Goal: Task Accomplishment & Management: Manage account settings

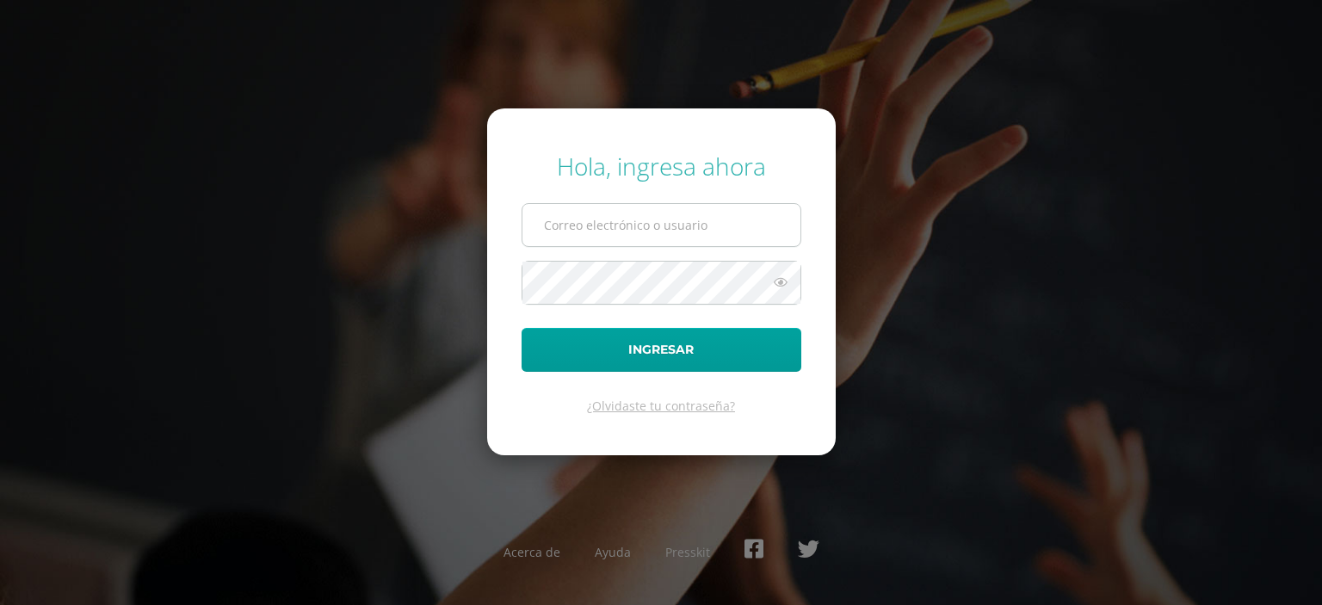
click at [615, 226] on input "text" at bounding box center [662, 225] width 278 height 42
type input "[EMAIL_ADDRESS][PERSON_NAME][DOMAIN_NAME]"
click at [785, 287] on icon at bounding box center [781, 282] width 22 height 21
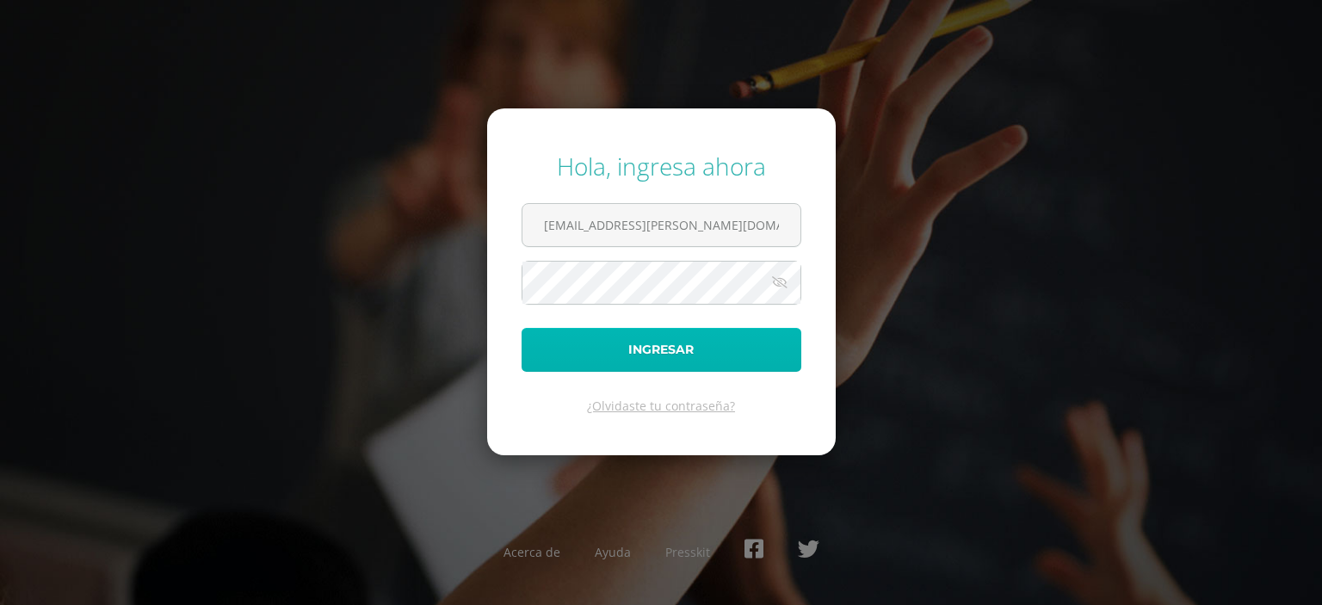
click at [720, 339] on button "Ingresar" at bounding box center [662, 350] width 280 height 44
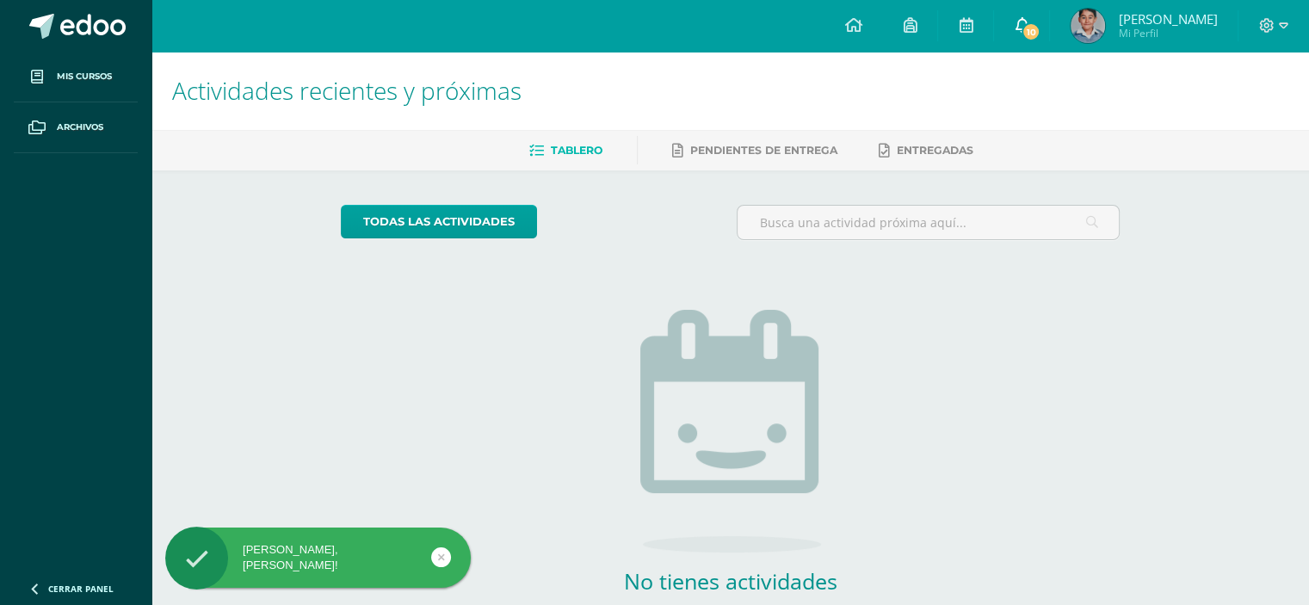
click at [1029, 28] on icon at bounding box center [1022, 24] width 14 height 15
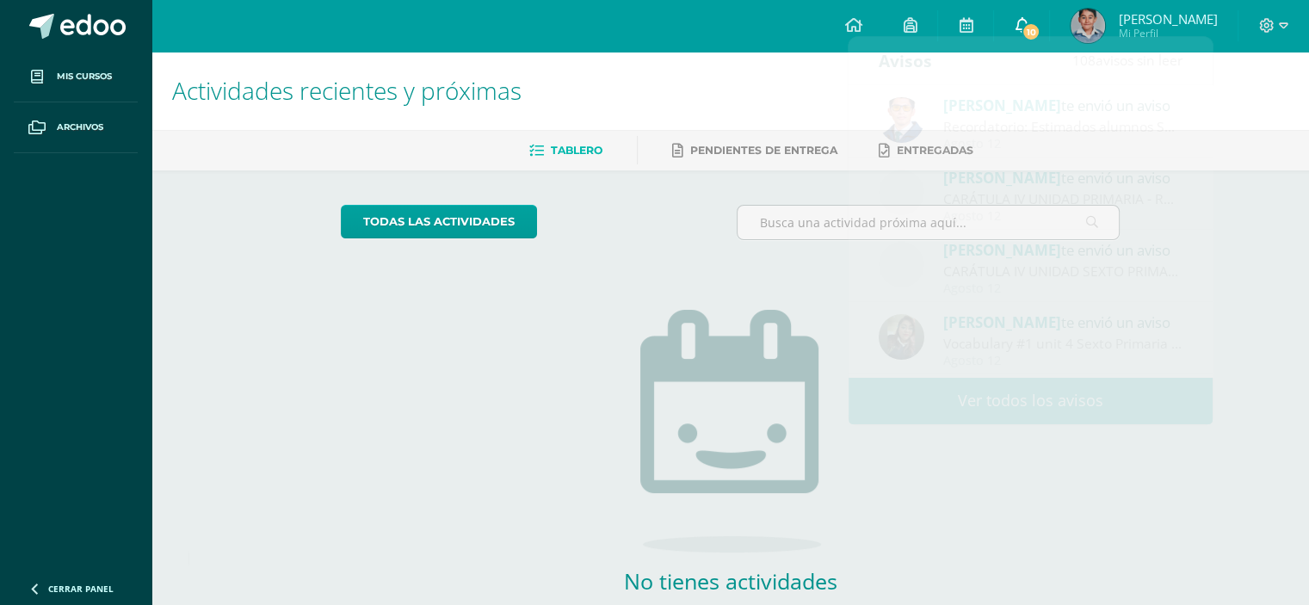
click at [1029, 28] on icon at bounding box center [1022, 24] width 14 height 15
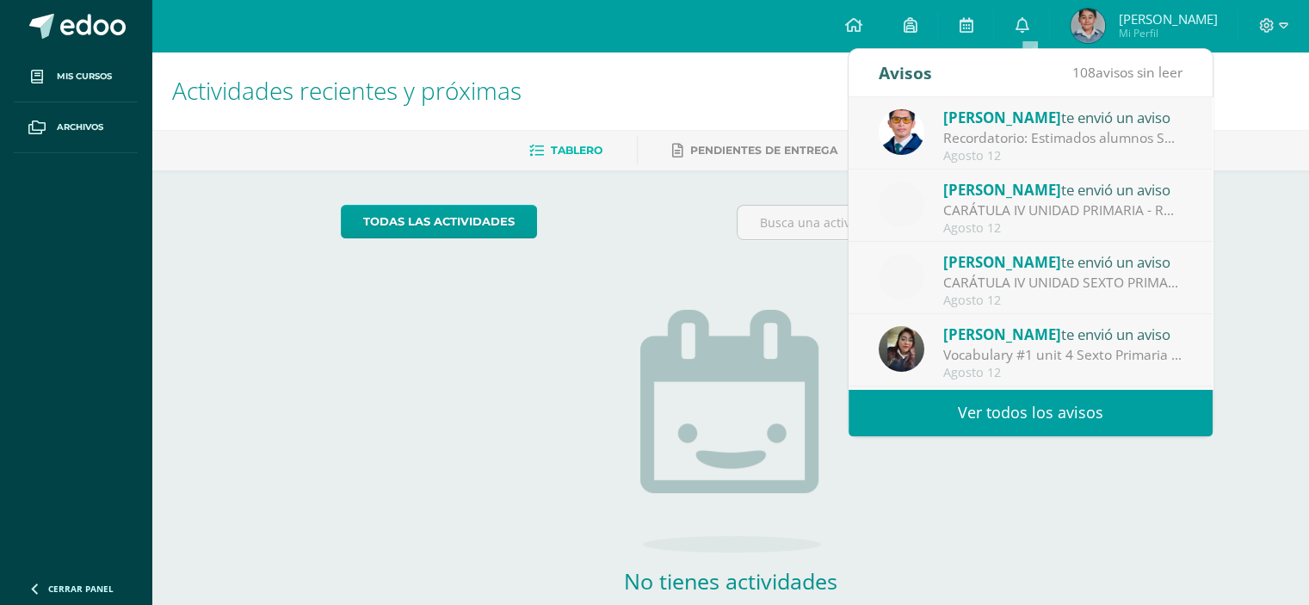
click at [1073, 116] on div "Alejandro Zavala te envió un aviso" at bounding box center [1063, 117] width 239 height 22
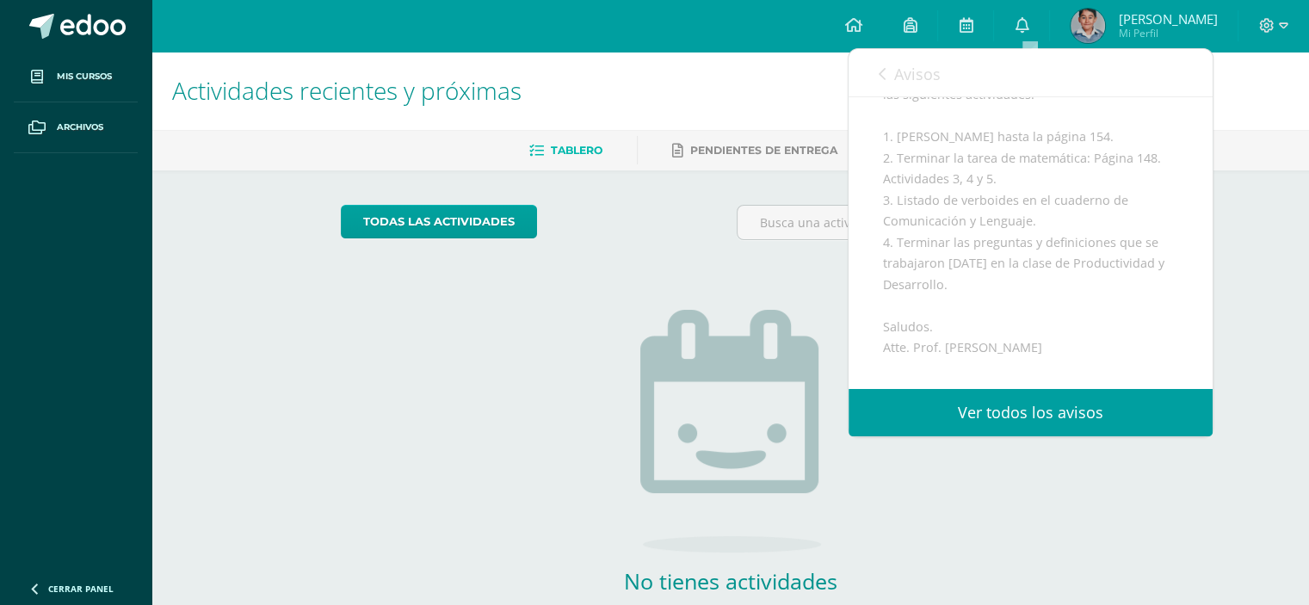
scroll to position [232, 0]
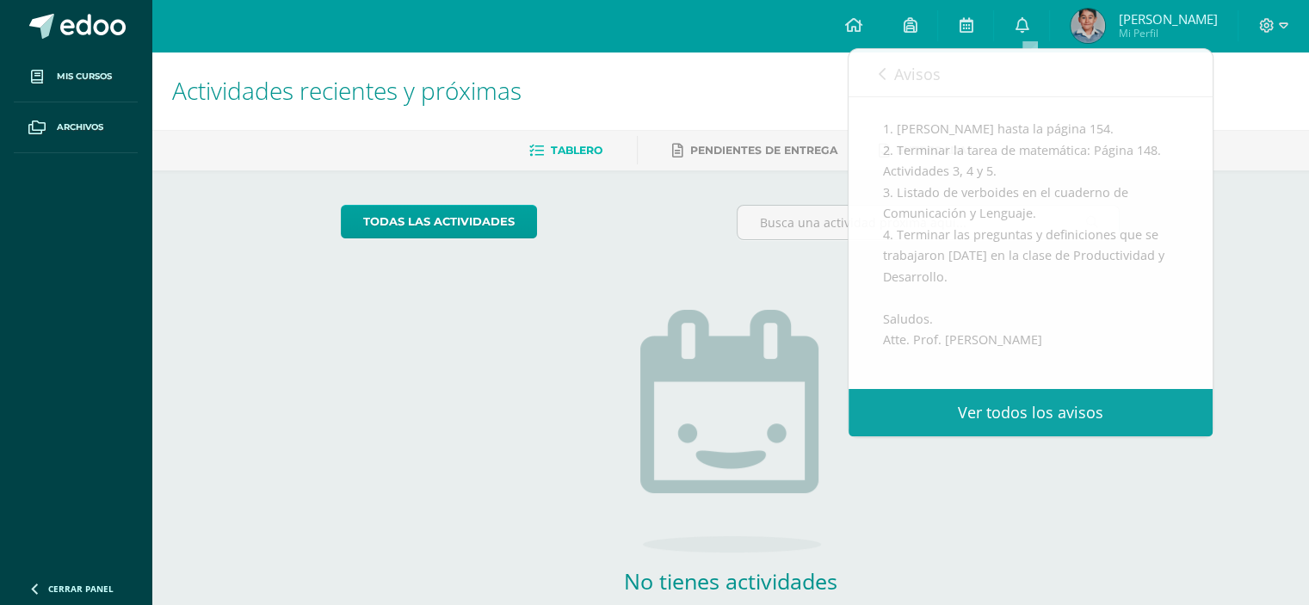
click at [1161, 18] on span "[PERSON_NAME]" at bounding box center [1167, 18] width 99 height 17
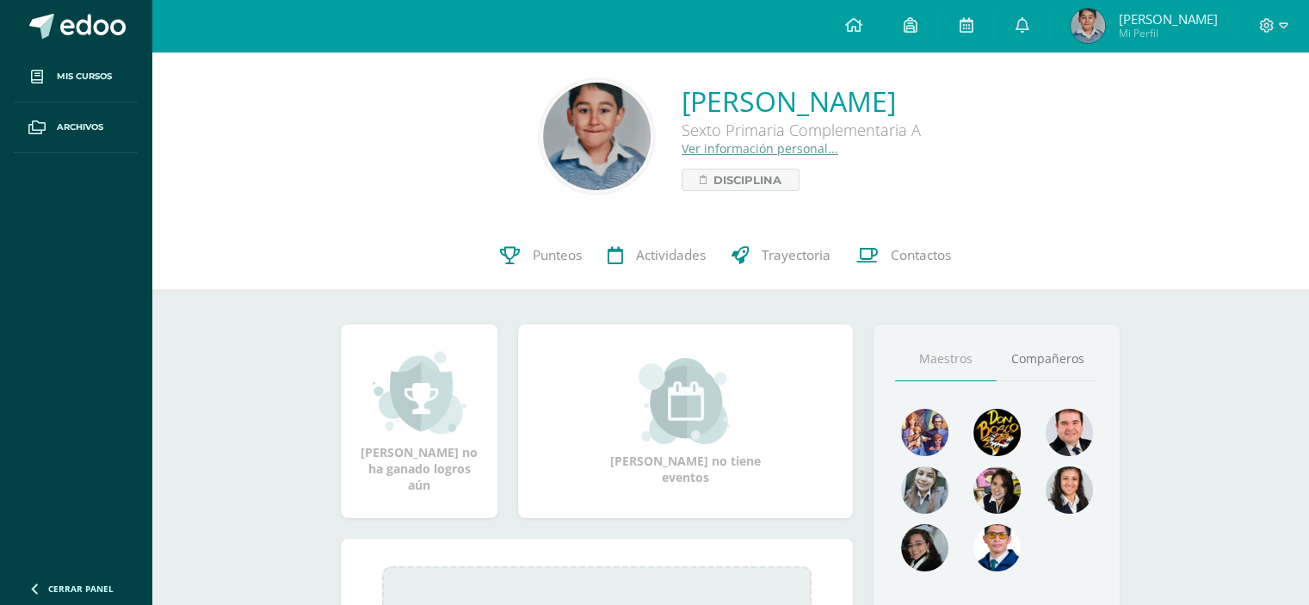
click at [700, 149] on link "Ver información personal..." at bounding box center [760, 148] width 157 height 16
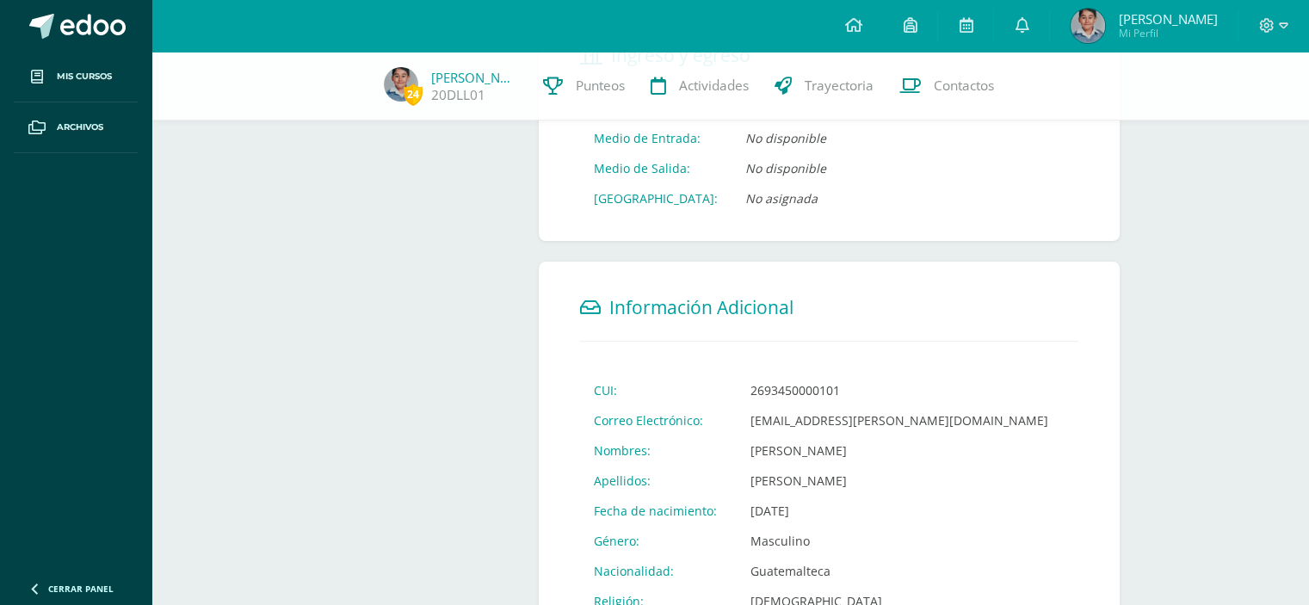
scroll to position [408, 0]
click at [1029, 21] on icon at bounding box center [1022, 24] width 14 height 15
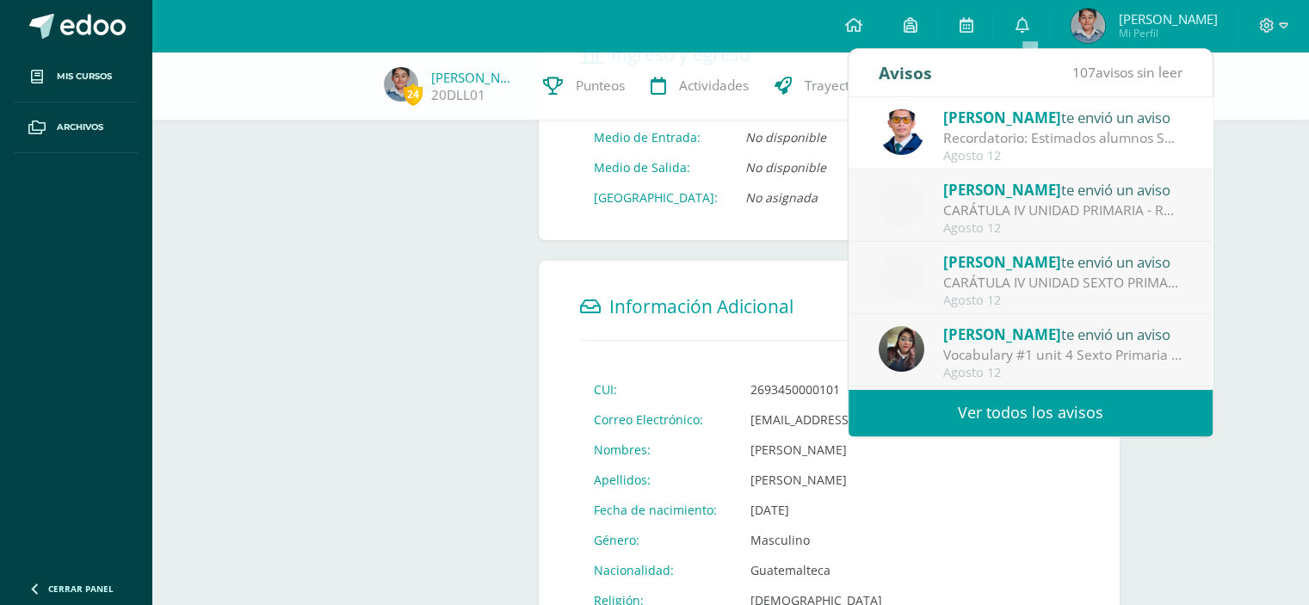
click at [1007, 110] on span "[PERSON_NAME]" at bounding box center [1003, 118] width 118 height 20
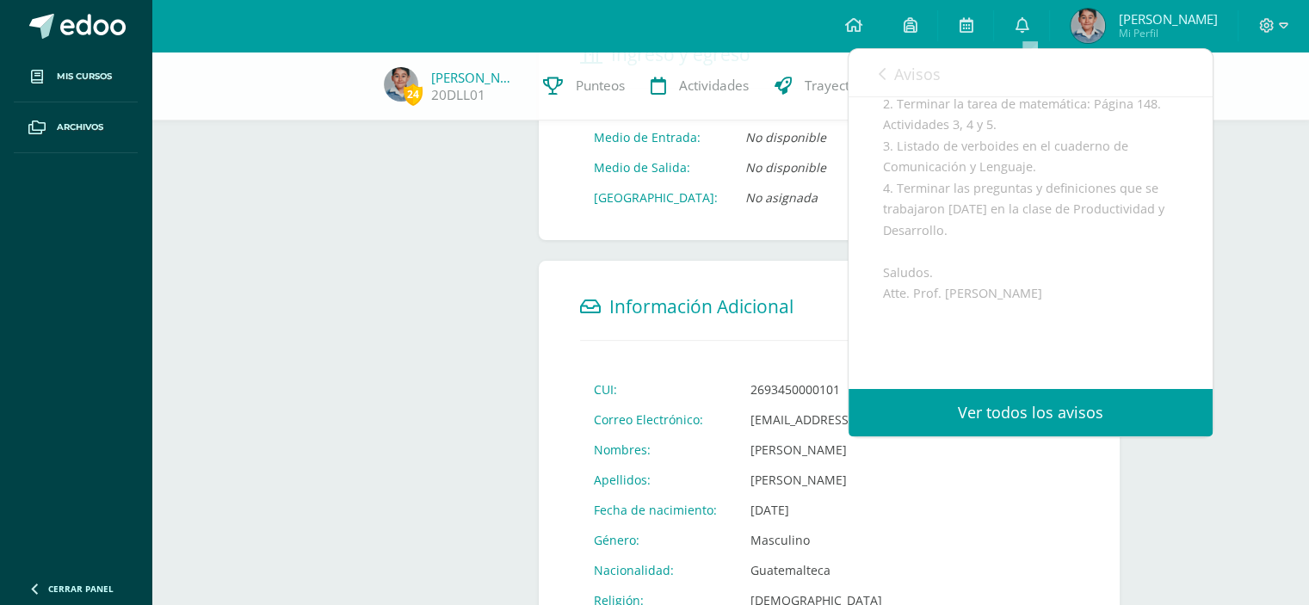
scroll to position [268, 0]
click at [1234, 232] on div "24 Dórian López 20DLL01 Punteos Actividades Trayectoria Contactos Información P…" at bounding box center [731, 246] width 1158 height 1205
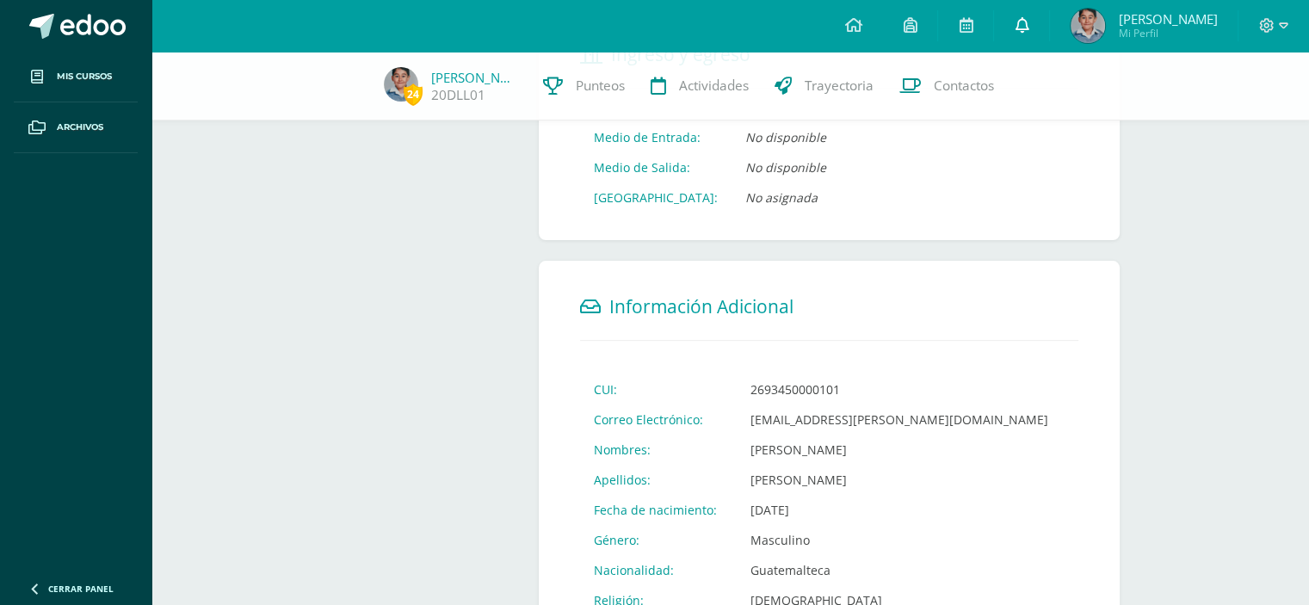
click at [1029, 28] on icon at bounding box center [1022, 24] width 14 height 15
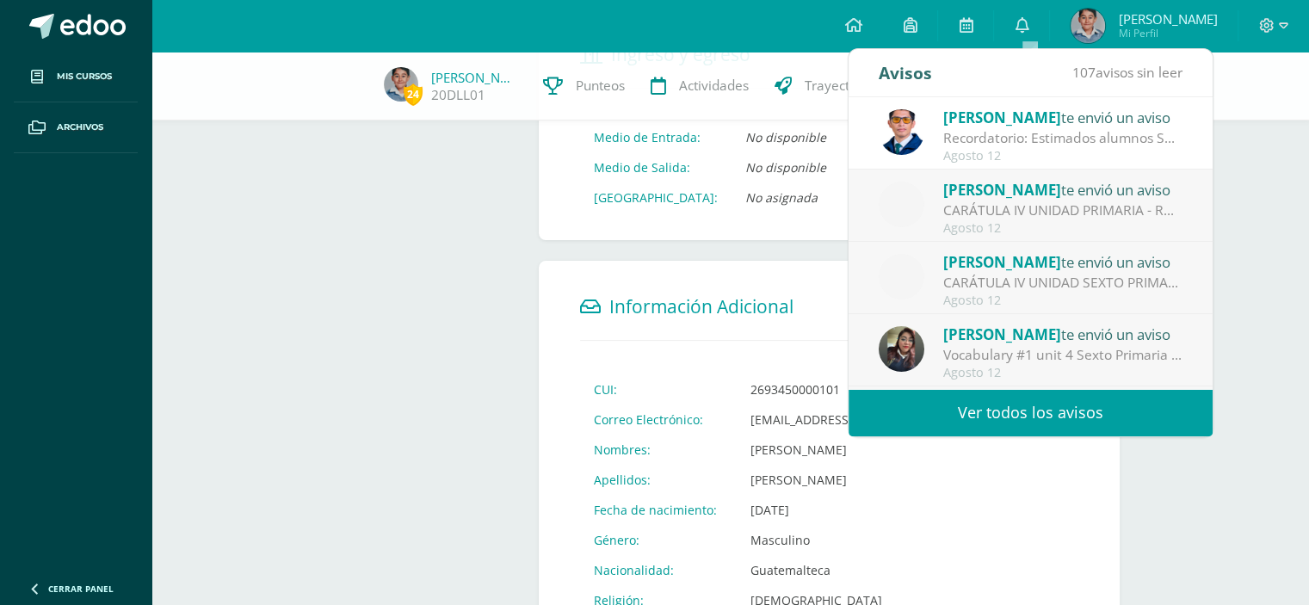
click at [1008, 192] on span "[PERSON_NAME]" at bounding box center [1003, 190] width 118 height 20
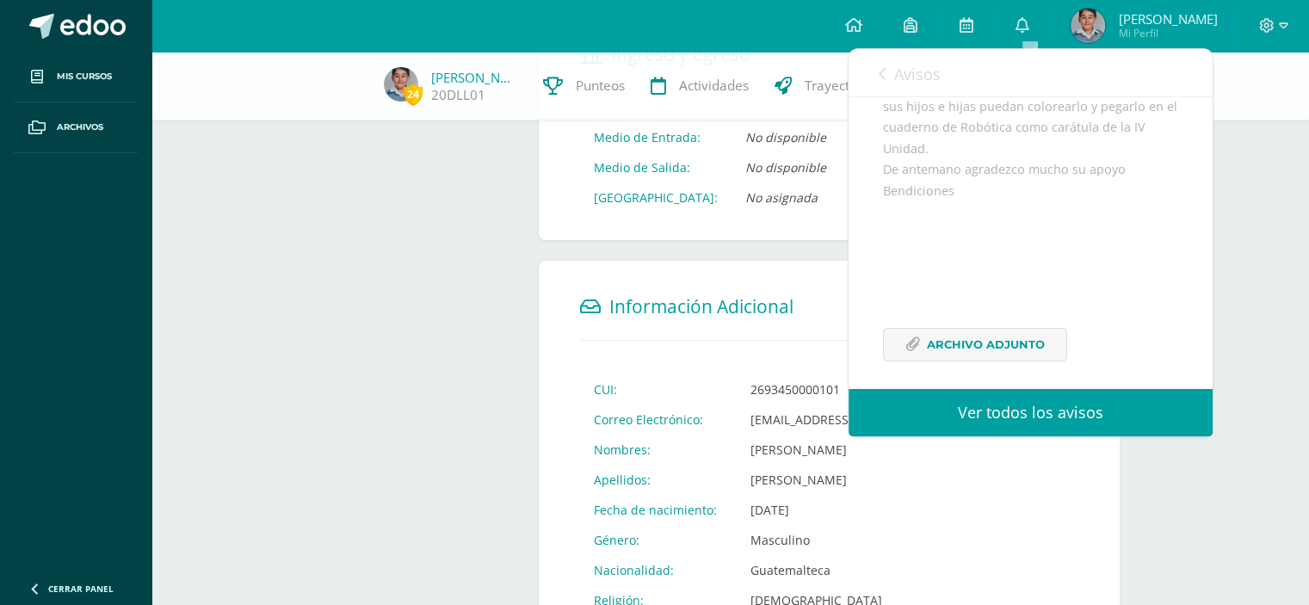
scroll to position [329, 0]
click at [1014, 333] on span "Archivo Adjunto" at bounding box center [986, 334] width 118 height 32
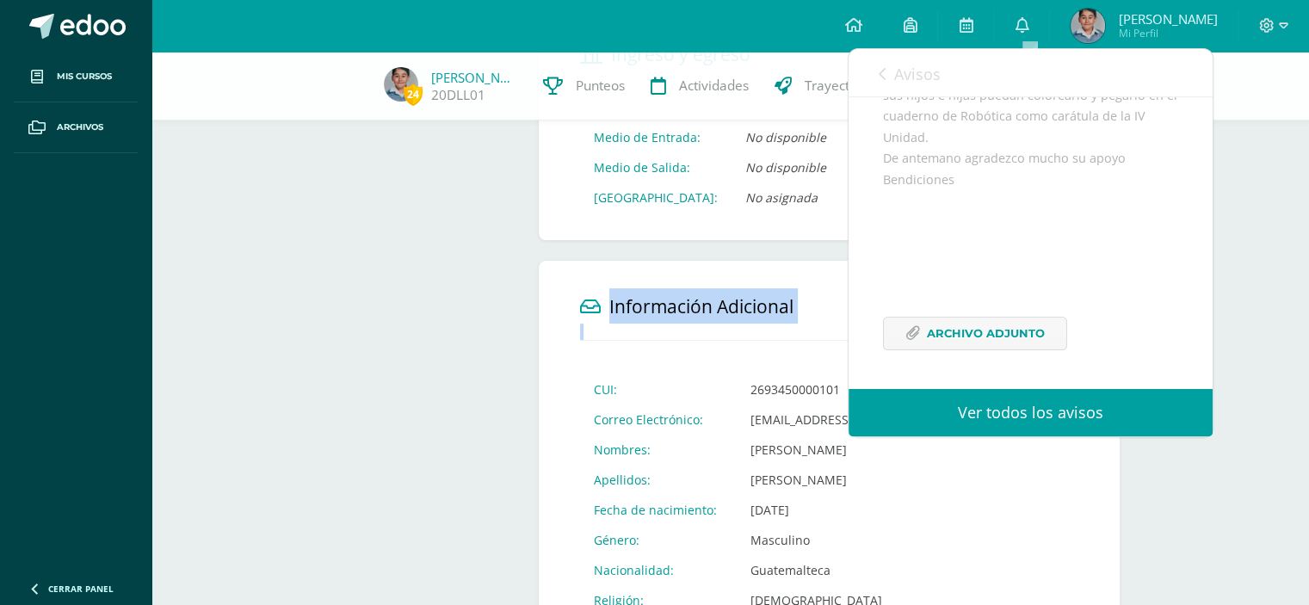
click at [1266, 322] on div "24 Dórian López 20DLL01 Punteos Actividades Trayectoria Contactos Información P…" at bounding box center [731, 246] width 1158 height 1205
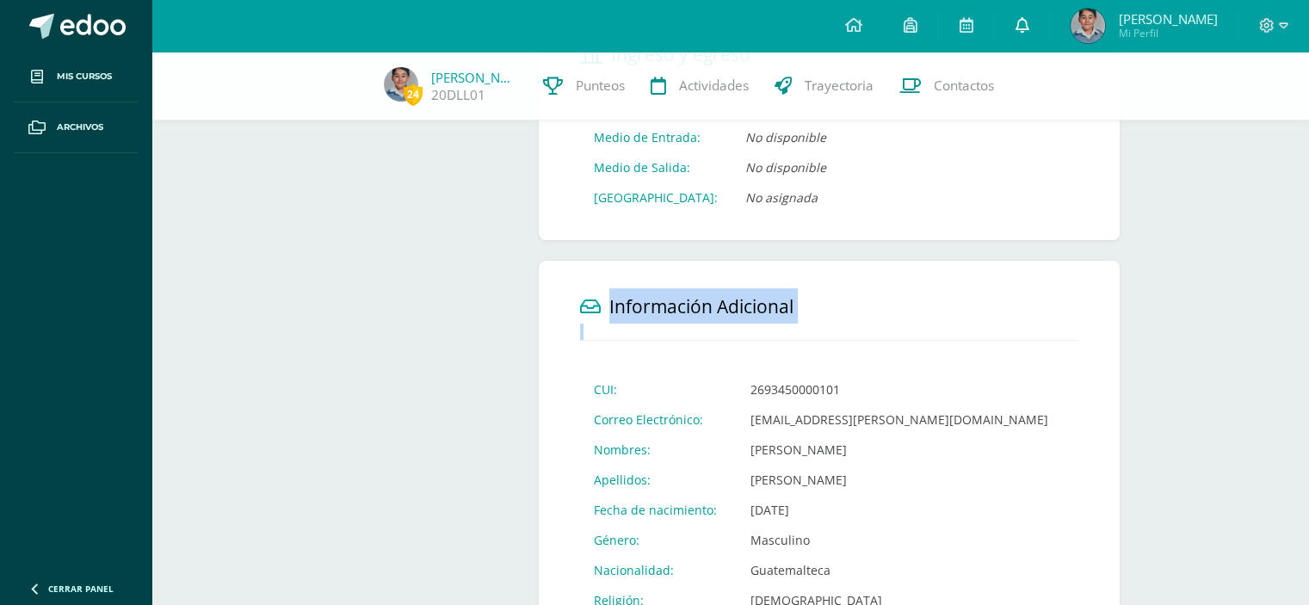
click at [1022, 29] on link at bounding box center [1021, 26] width 55 height 52
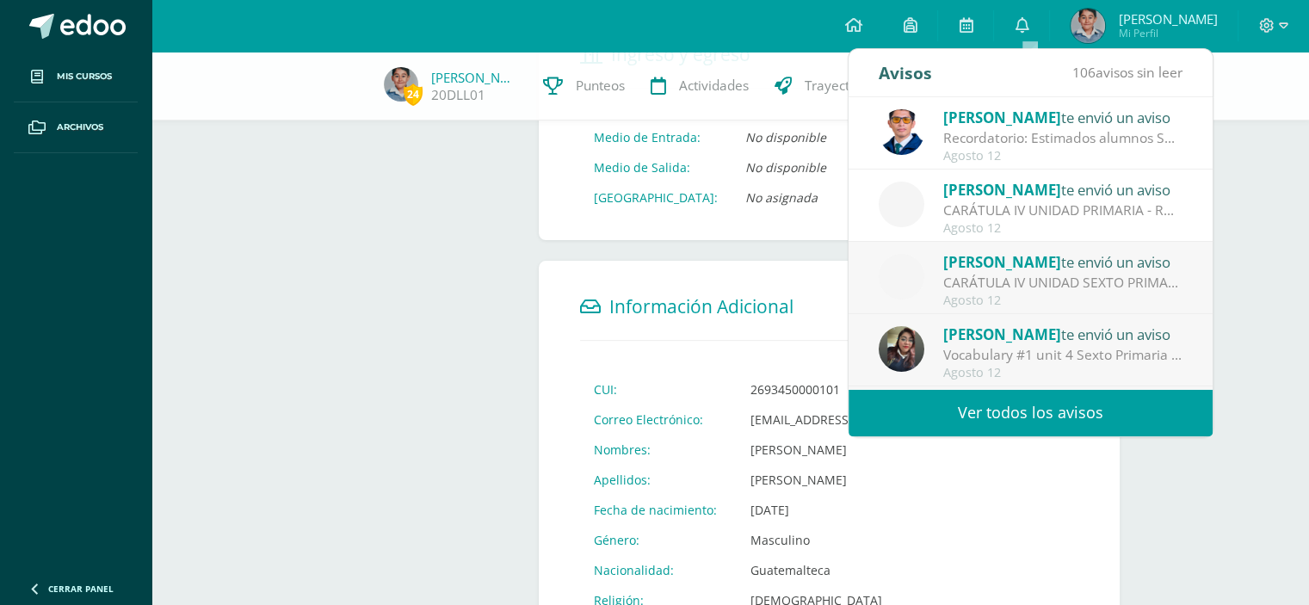
click at [1043, 273] on div "CARÁTULA IV UNIDAD SEXTO PRIMARIA - INFORMÁTICA: Buenas tardes es un gusto salu…" at bounding box center [1063, 283] width 239 height 20
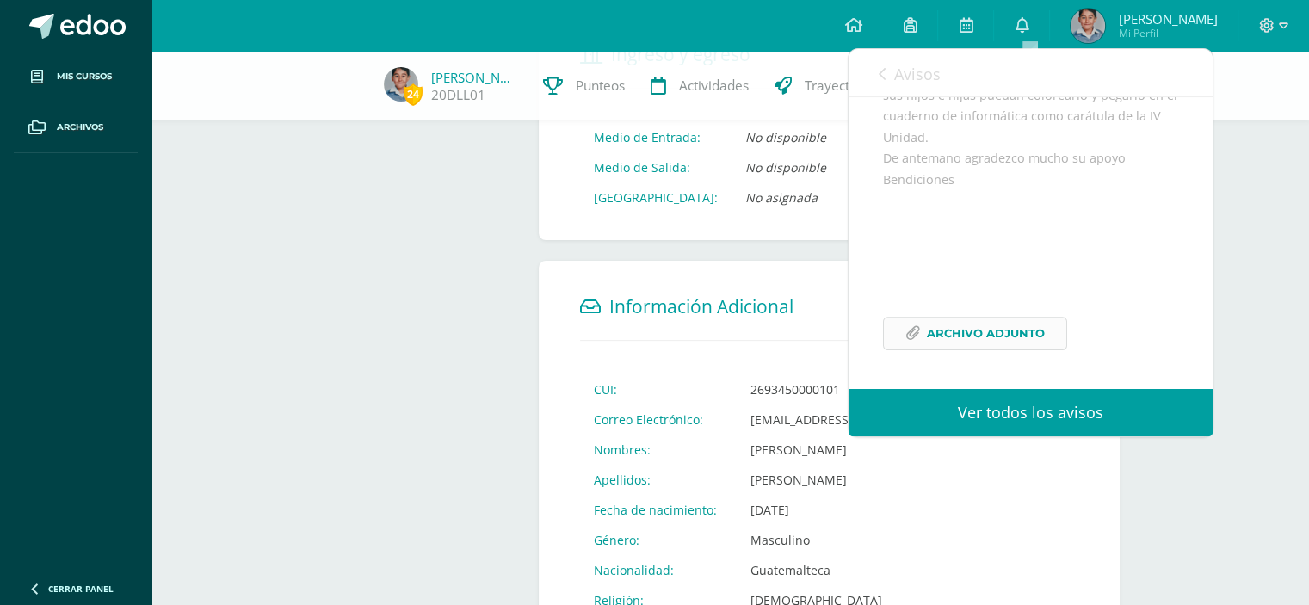
click at [1020, 331] on span "Archivo Adjunto" at bounding box center [986, 334] width 118 height 32
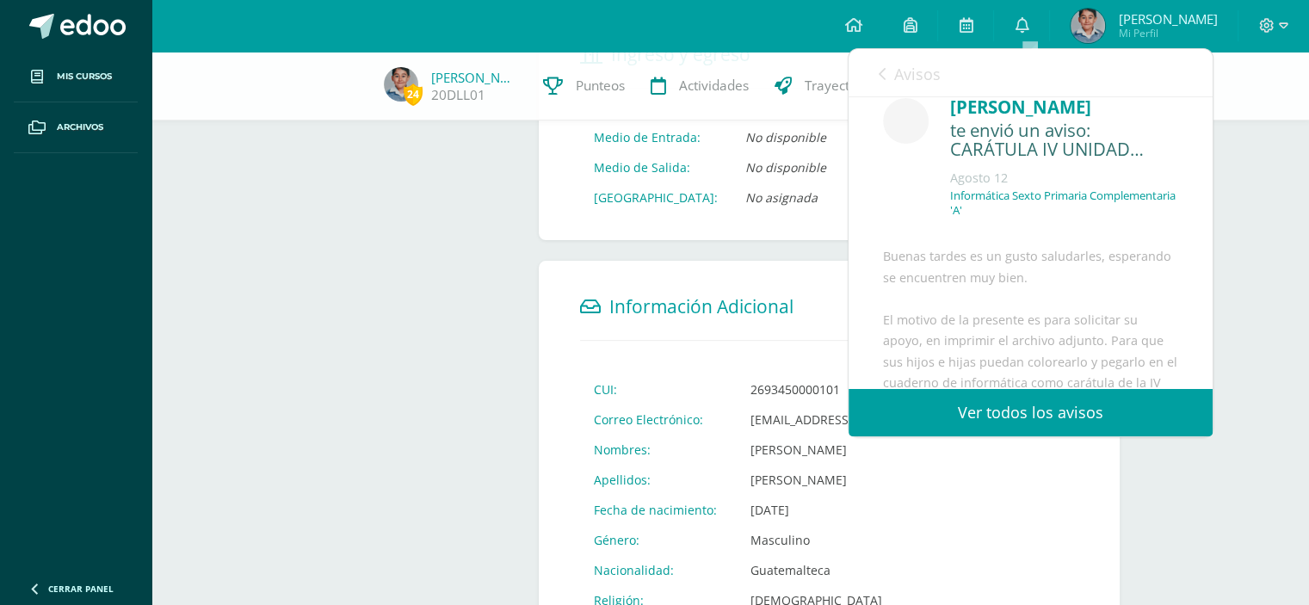
scroll to position [0, 0]
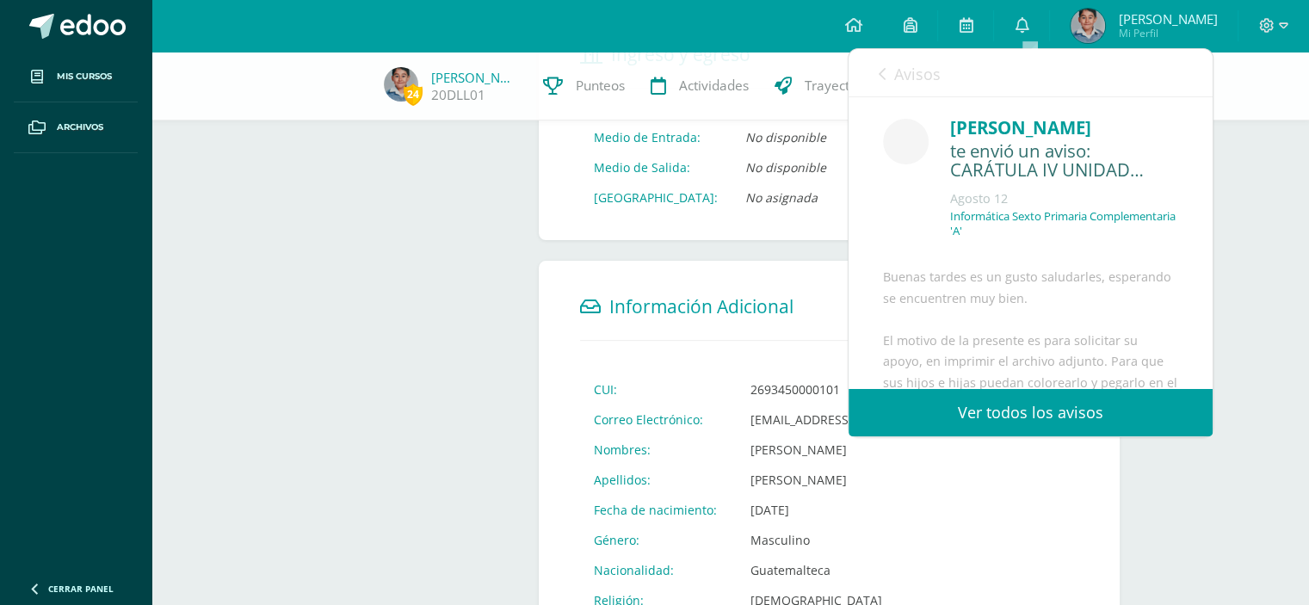
drag, startPoint x: 1251, startPoint y: 155, endPoint x: 1242, endPoint y: 144, distance: 14.1
click at [1250, 152] on div "24 Dórian López 20DLL01 Punteos Actividades Trayectoria Contactos Información P…" at bounding box center [731, 246] width 1158 height 1205
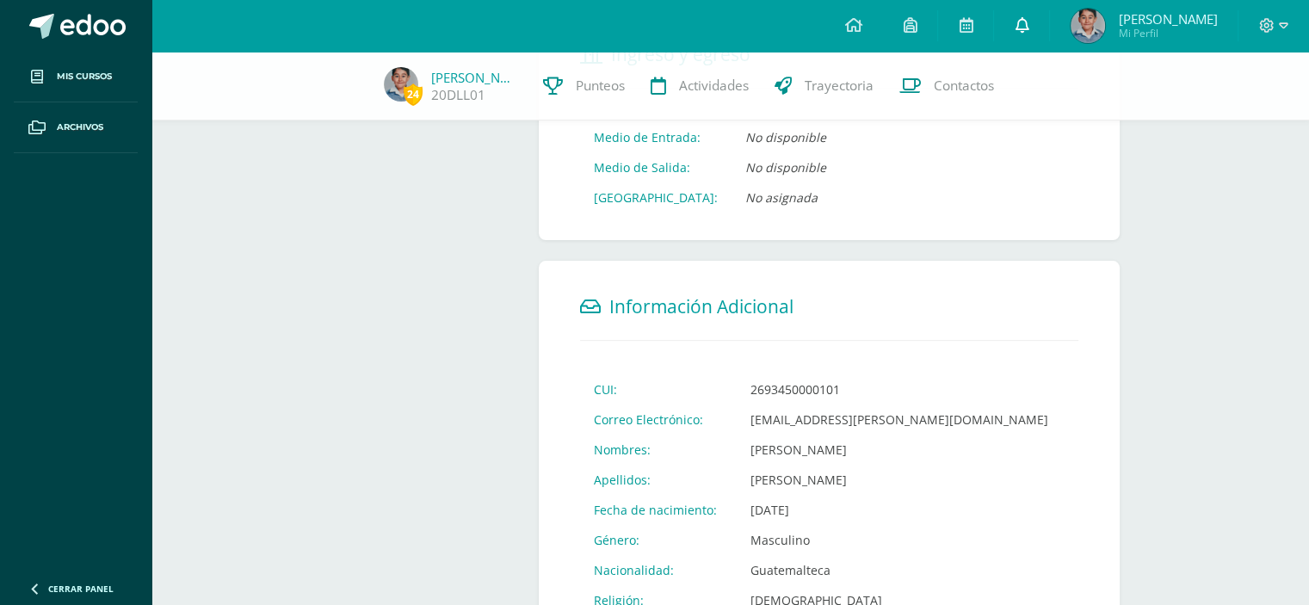
click at [1037, 15] on link at bounding box center [1021, 26] width 55 height 52
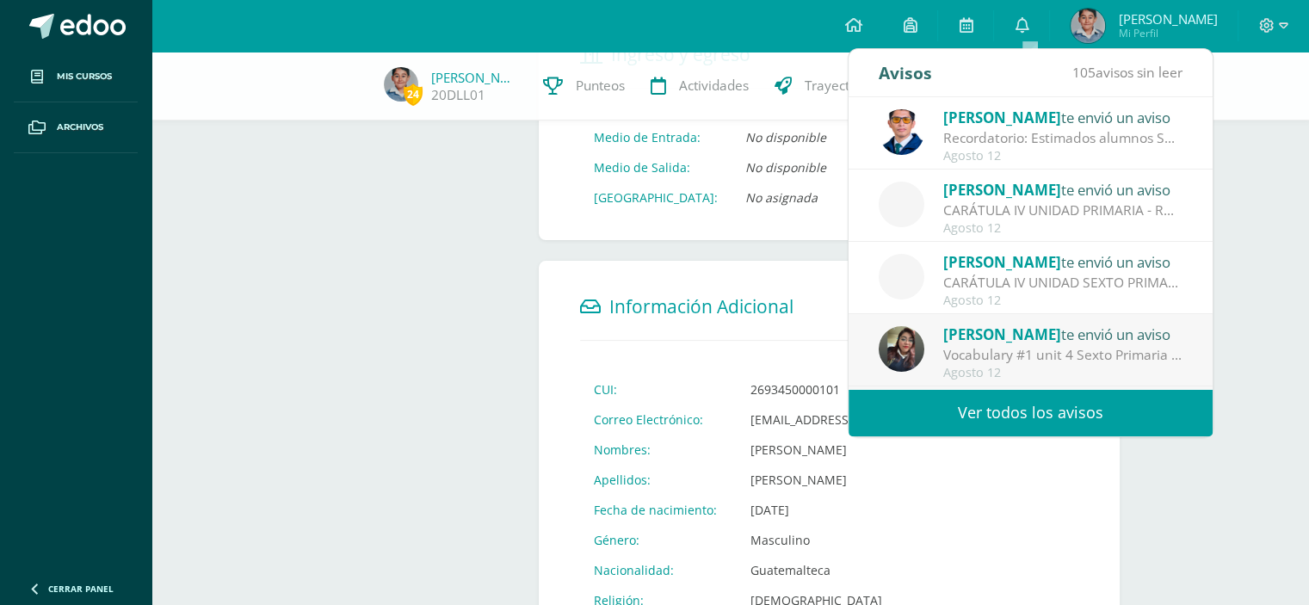
click at [1039, 209] on div "CARÁTULA IV UNIDAD PRIMARIA - ROBÓTICA: Buenas tardes es un gusto saludarles, e…" at bounding box center [1063, 211] width 239 height 20
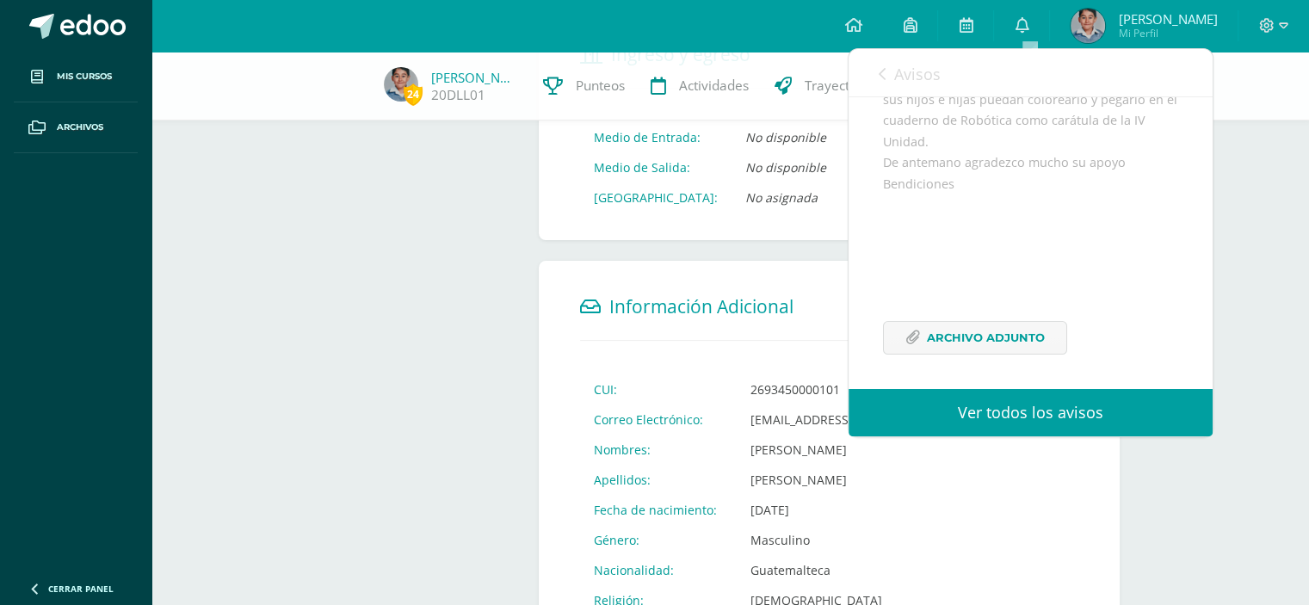
scroll to position [329, 0]
click at [1006, 330] on span "Archivo Adjunto" at bounding box center [986, 334] width 118 height 32
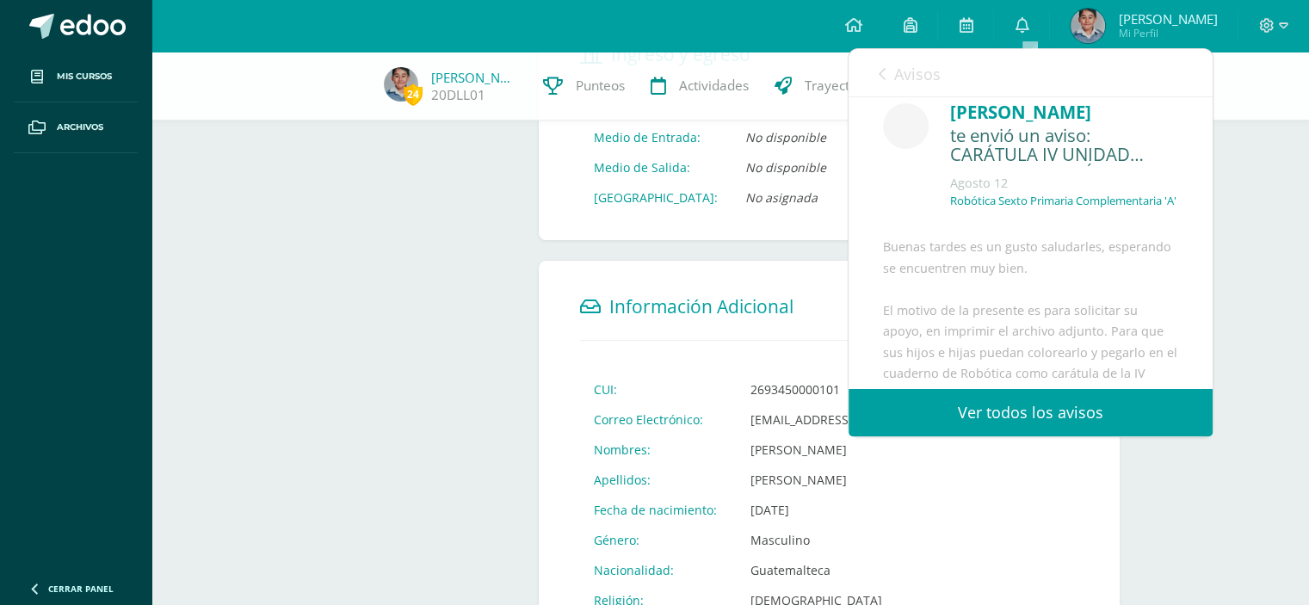
scroll to position [0, 0]
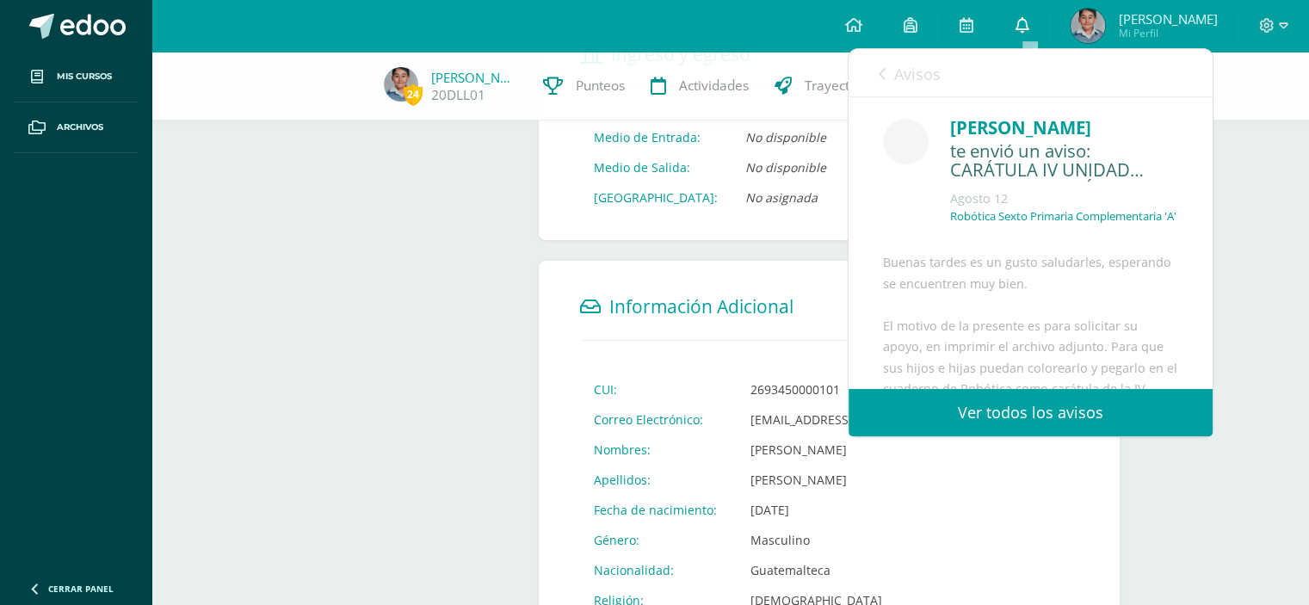
click at [1027, 20] on icon at bounding box center [1022, 24] width 14 height 15
click at [1029, 33] on icon at bounding box center [1022, 24] width 14 height 15
click at [1231, 187] on div "24 Dórian López 20DLL01 Punteos Actividades Trayectoria Contactos Información P…" at bounding box center [731, 246] width 1158 height 1205
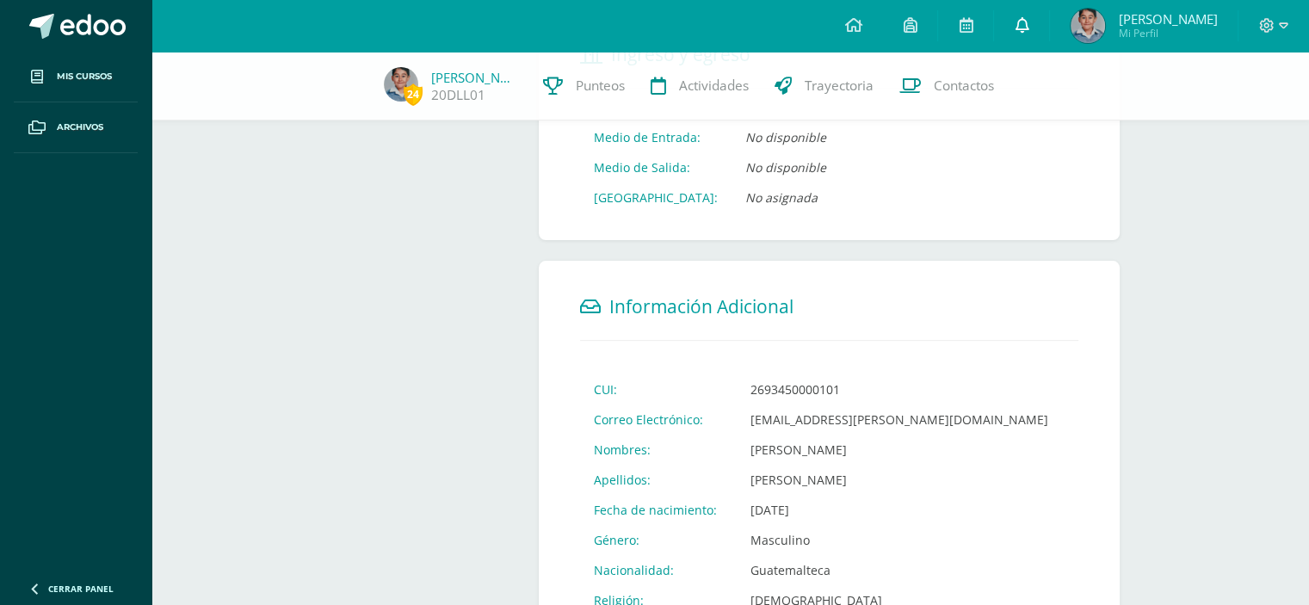
click at [1025, 33] on icon at bounding box center [1022, 24] width 14 height 15
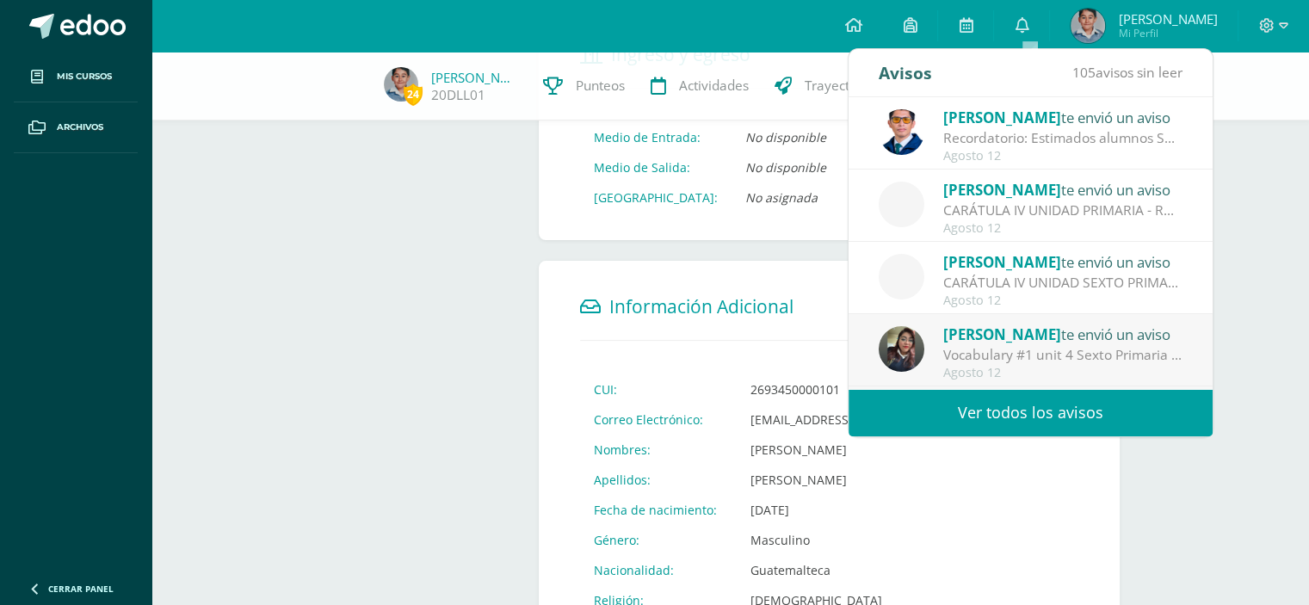
click at [1037, 108] on span "[PERSON_NAME]" at bounding box center [1003, 118] width 118 height 20
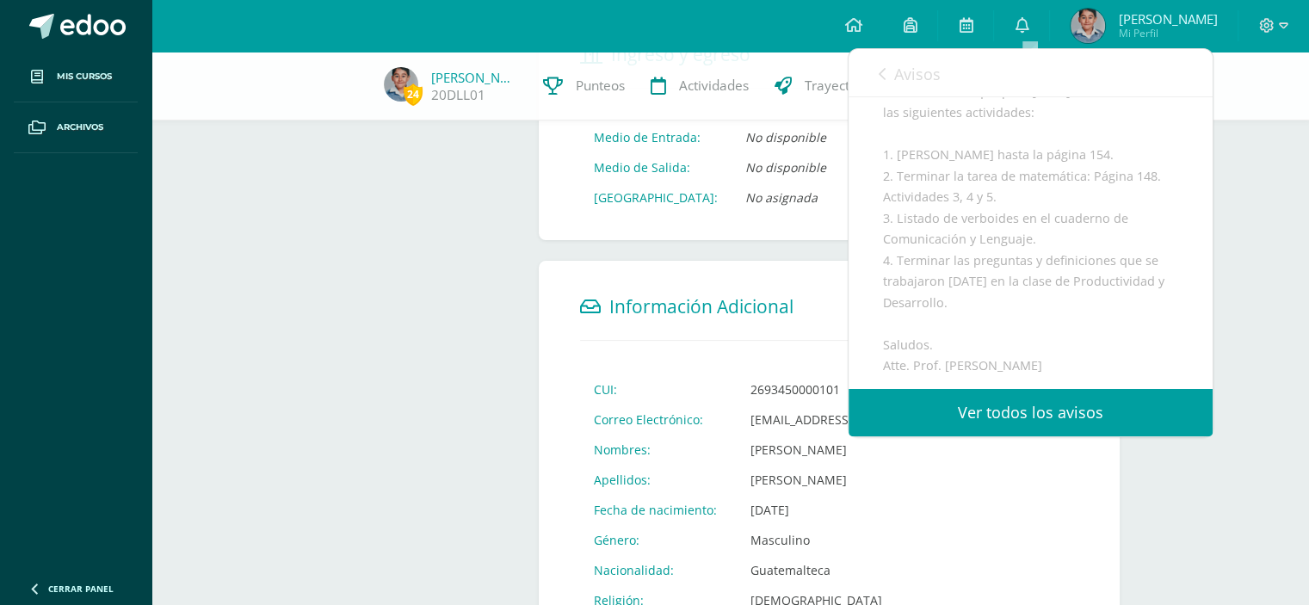
scroll to position [214, 0]
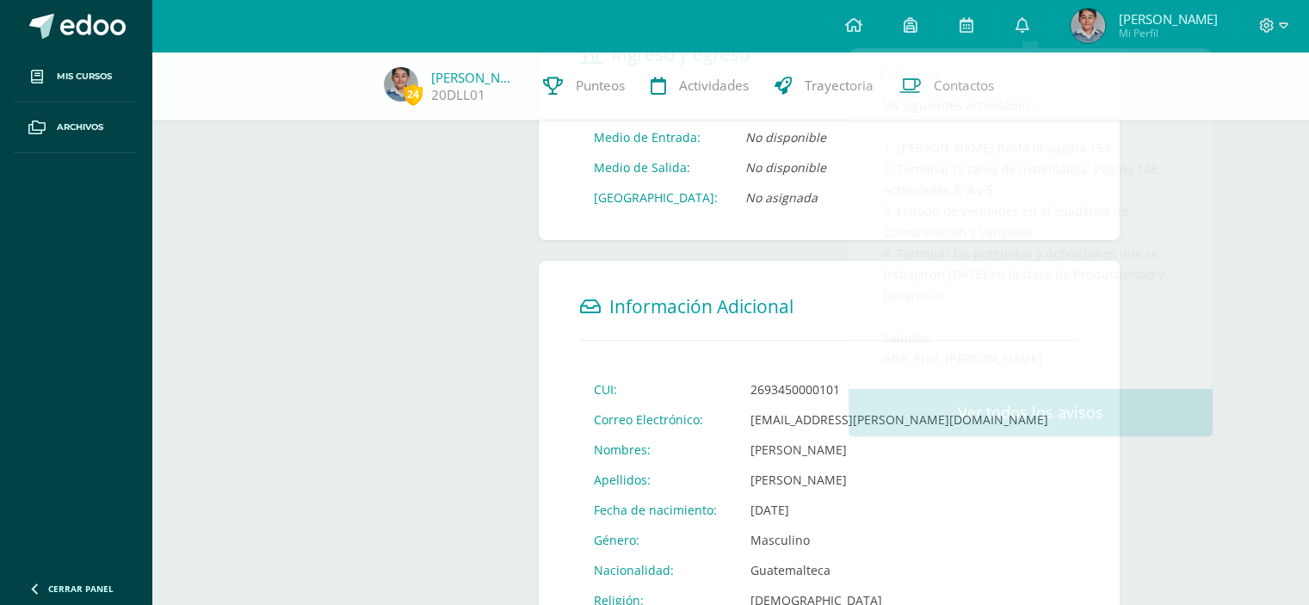
click at [1235, 278] on div "24 Dórian López 20DLL01 Punteos Actividades Trayectoria Contactos Información P…" at bounding box center [731, 246] width 1158 height 1205
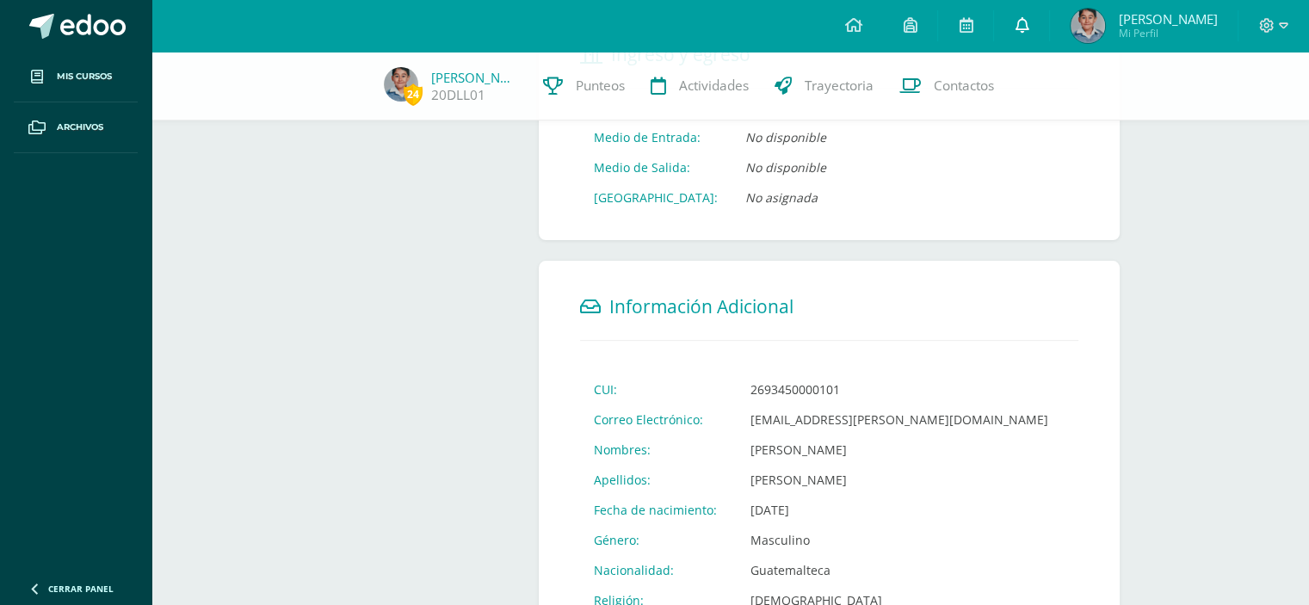
click at [1029, 26] on icon at bounding box center [1022, 24] width 14 height 15
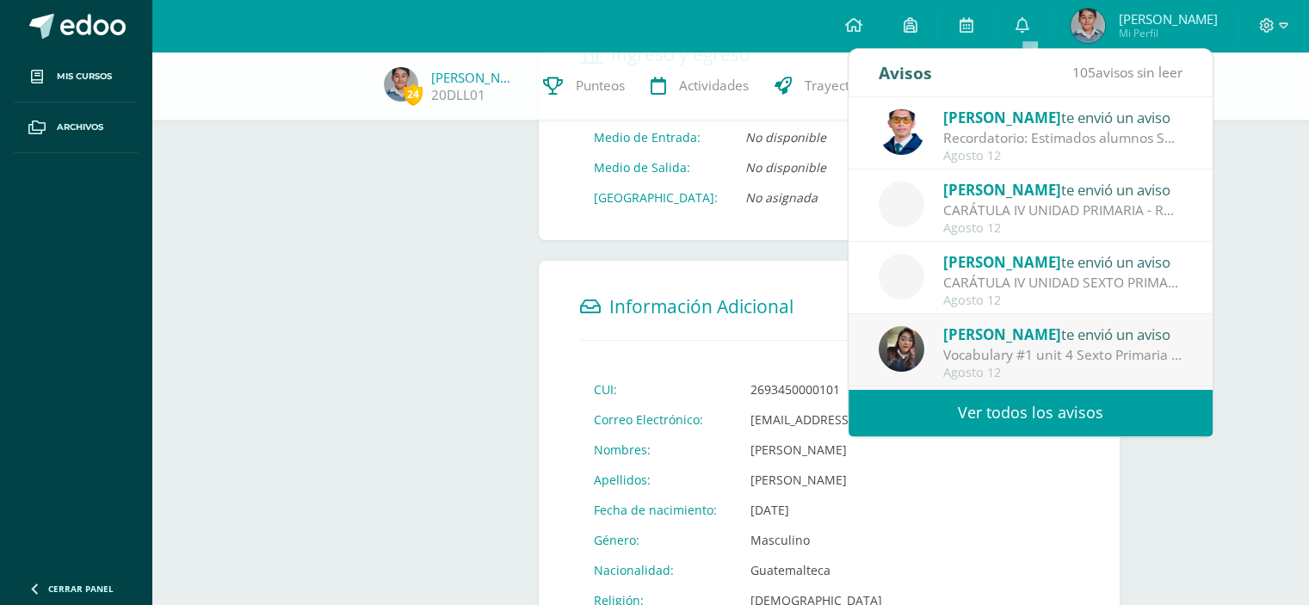
click at [1039, 133] on div "Recordatorio: Estimados alumnos Se les recuerda que para [DATE] deben terminar …" at bounding box center [1063, 138] width 239 height 20
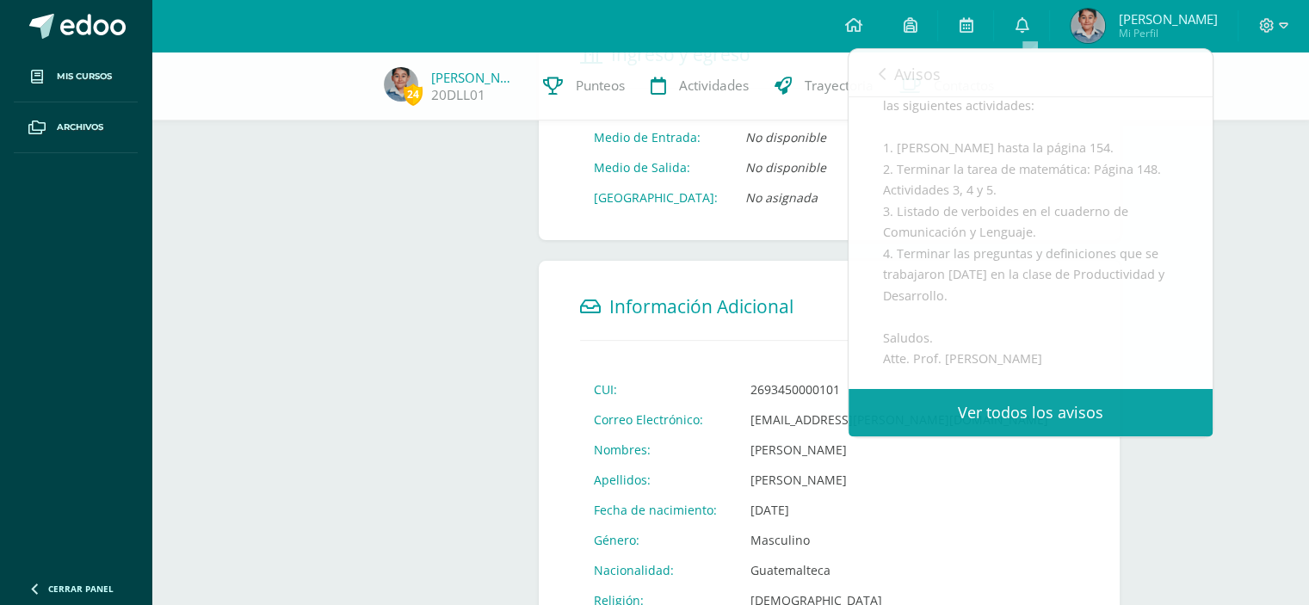
click at [1221, 221] on div "24 Dórian López 20DLL01 Punteos Actividades Trayectoria Contactos Información P…" at bounding box center [731, 246] width 1158 height 1205
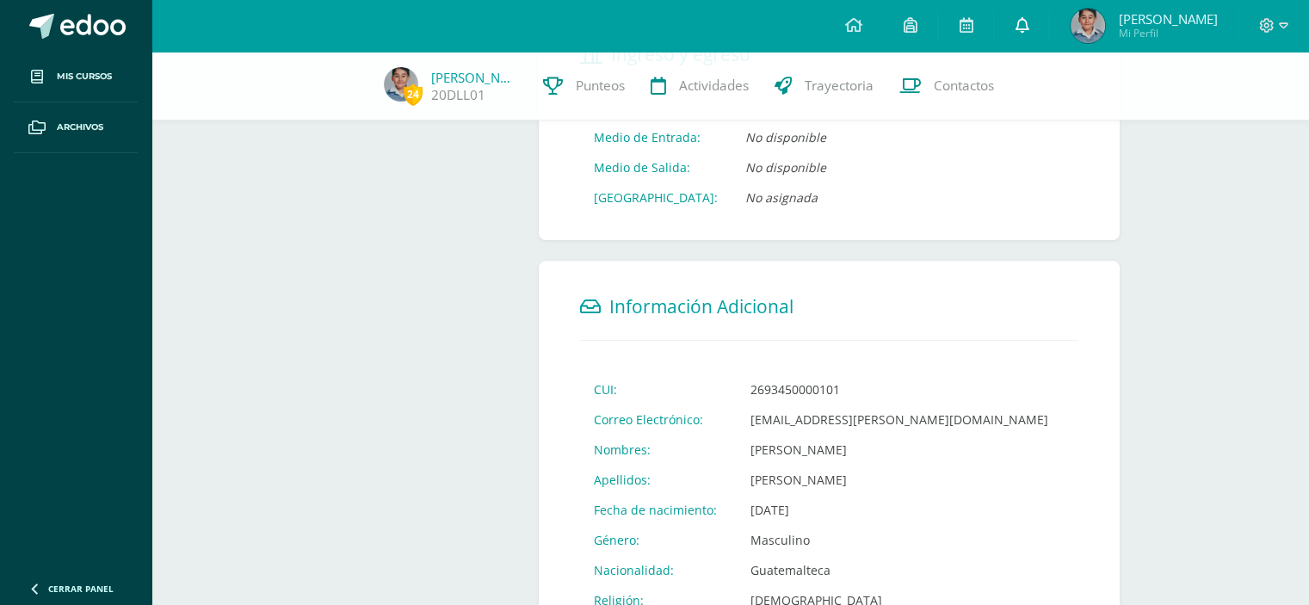
click at [1029, 22] on icon at bounding box center [1022, 24] width 14 height 15
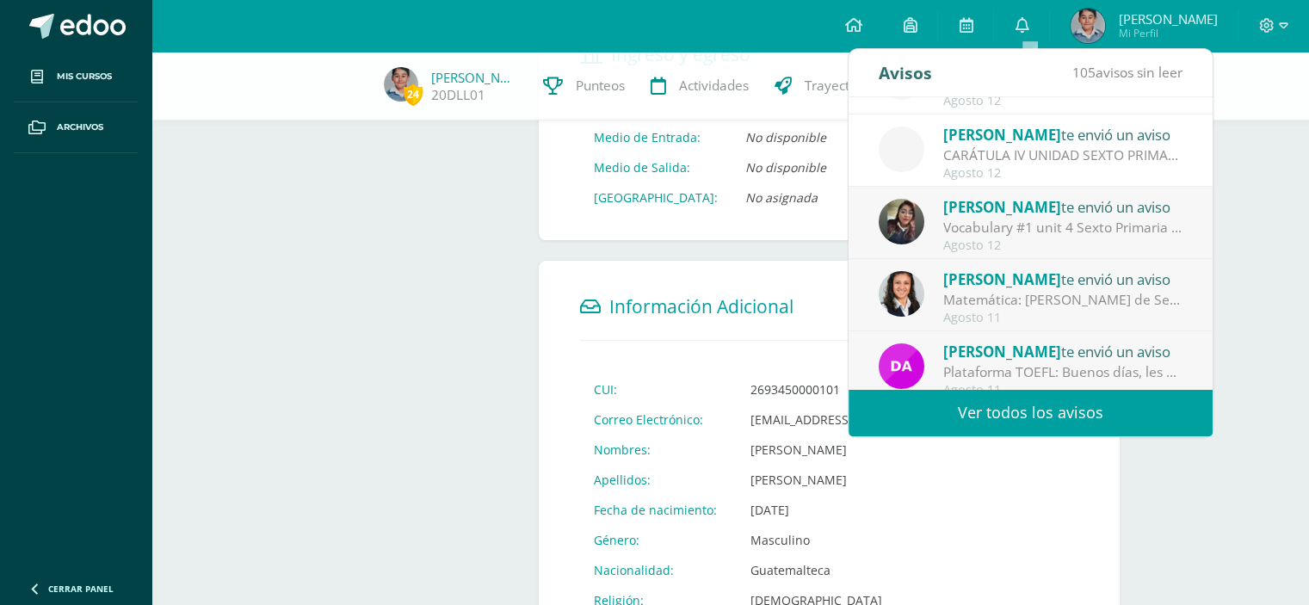
scroll to position [134, 0]
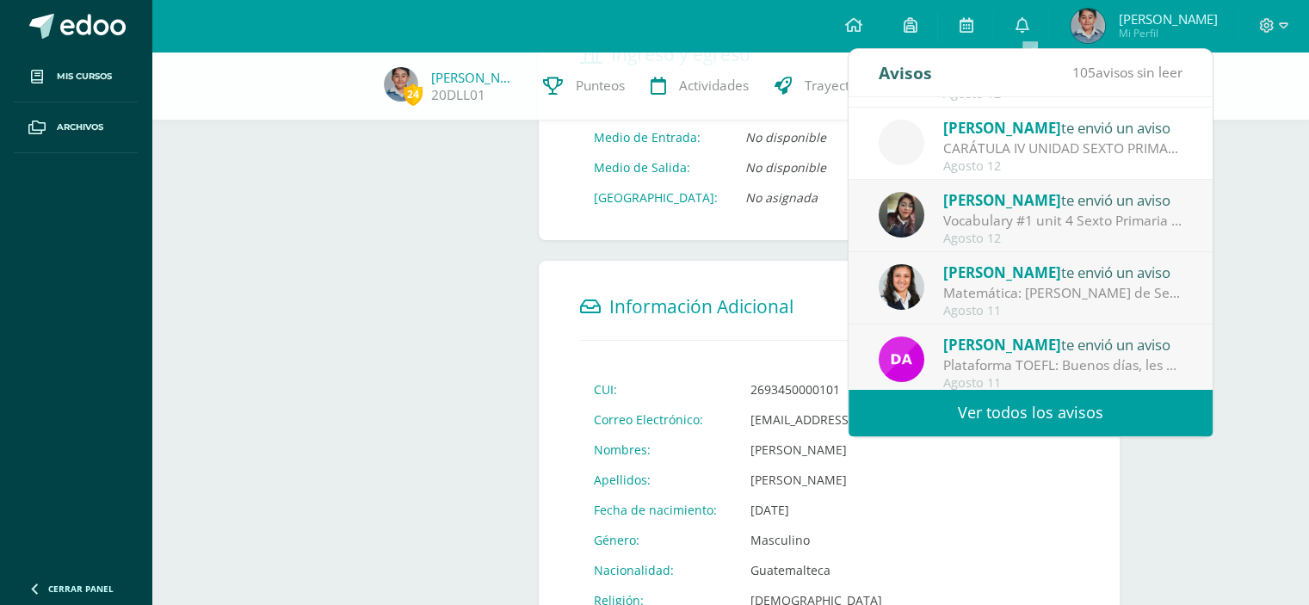
click at [1000, 186] on div "Eddy te envió un aviso Vocabulary #1 unit 4 Sexto Primaria A - B - C: Estimados…" at bounding box center [1031, 216] width 364 height 72
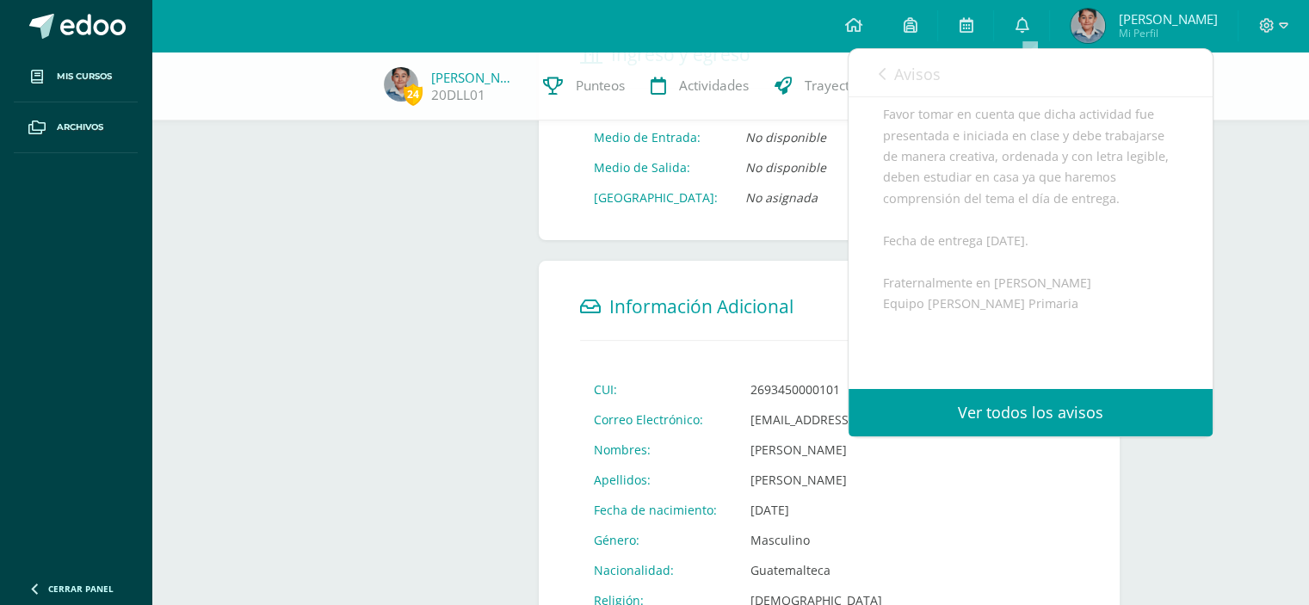
scroll to position [449, 0]
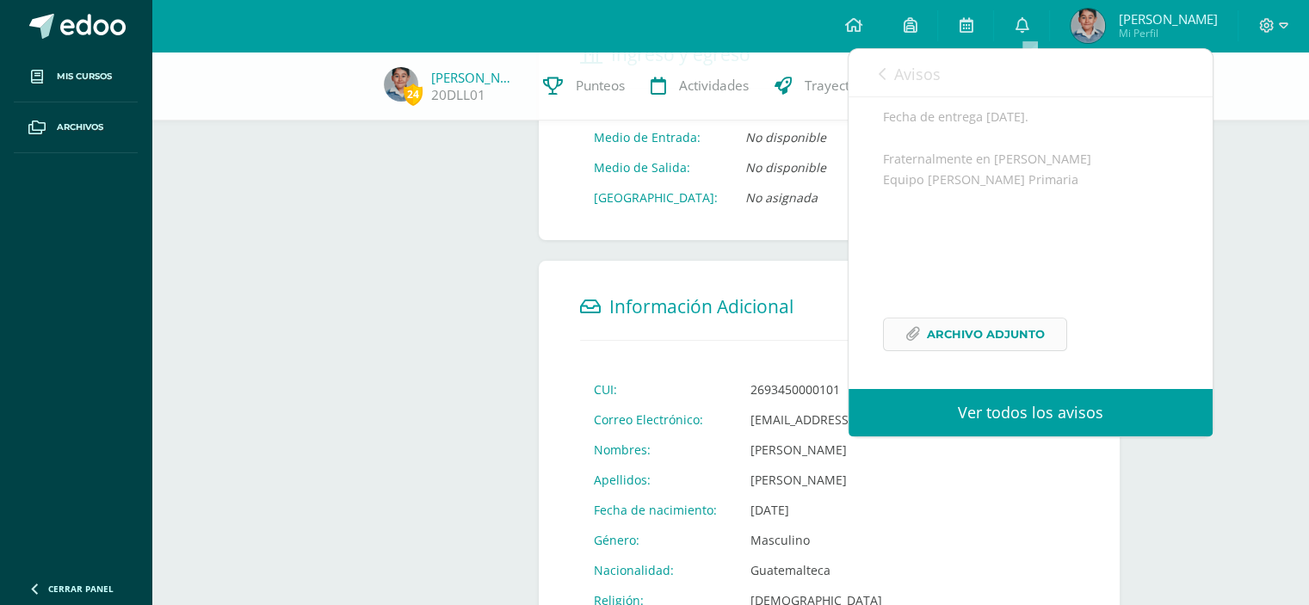
click at [983, 337] on span "Archivo Adjunto" at bounding box center [986, 335] width 118 height 32
click at [1229, 213] on div "24 Dórian López 20DLL01 Punteos Actividades Trayectoria Contactos Información P…" at bounding box center [731, 246] width 1158 height 1205
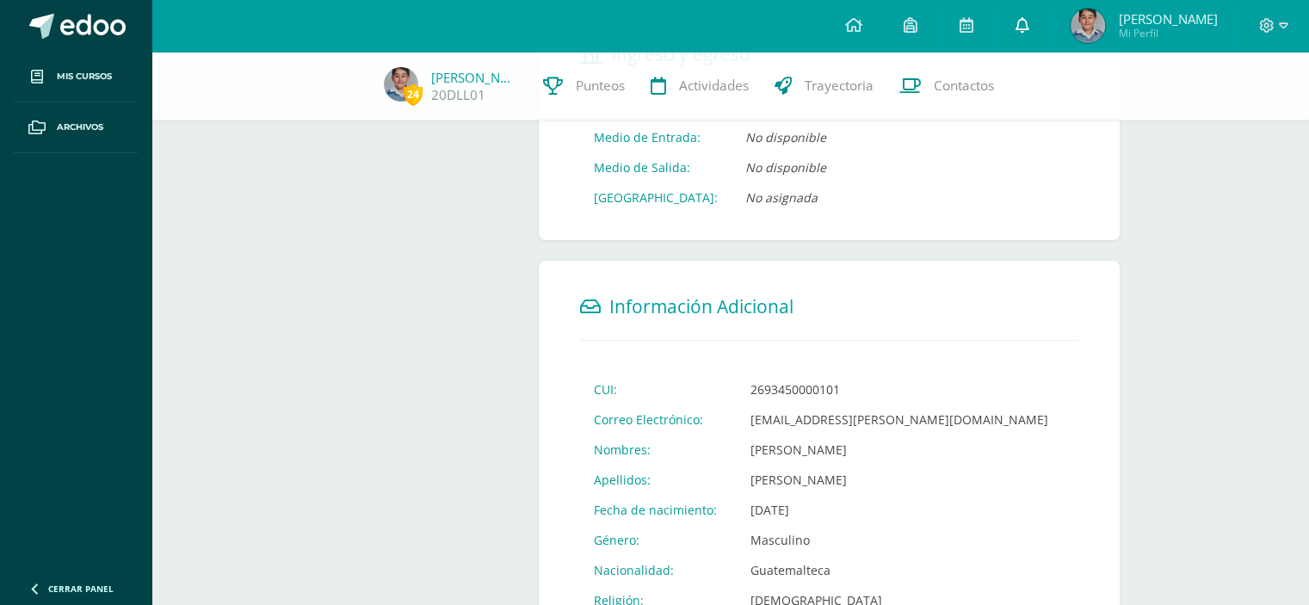
click at [1027, 29] on icon at bounding box center [1022, 24] width 14 height 15
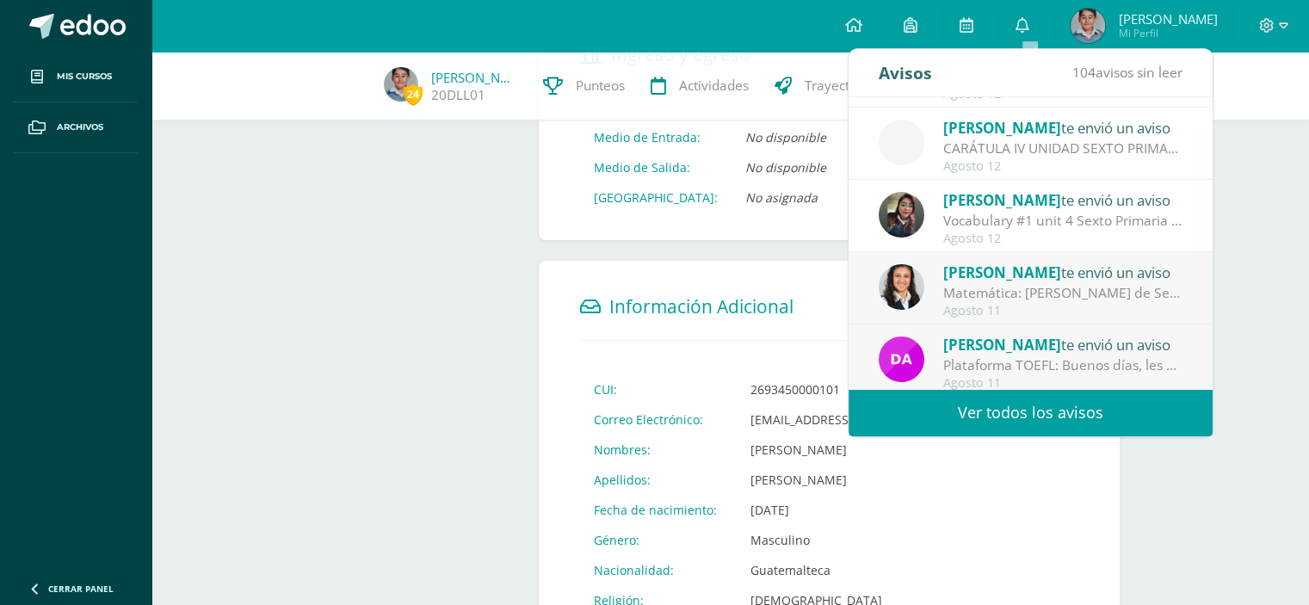
click at [1098, 284] on div "Matemática: [PERSON_NAME] de Sexto A [DATE] traer una calculadora sencilla, par…" at bounding box center [1063, 293] width 239 height 20
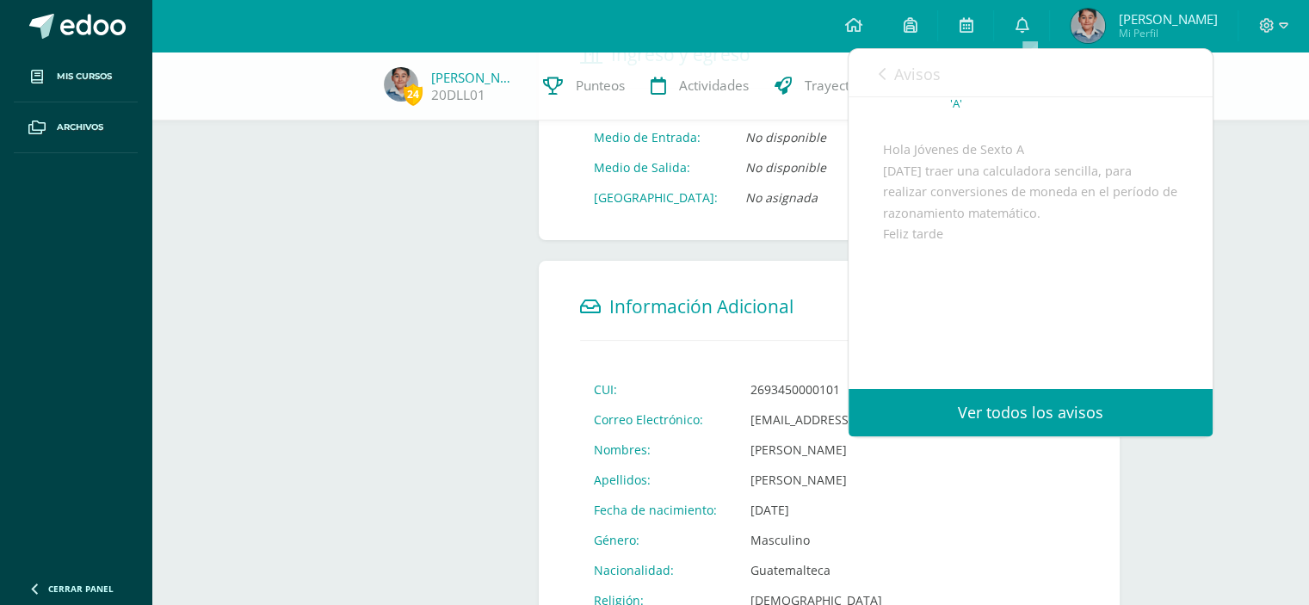
scroll to position [169, 0]
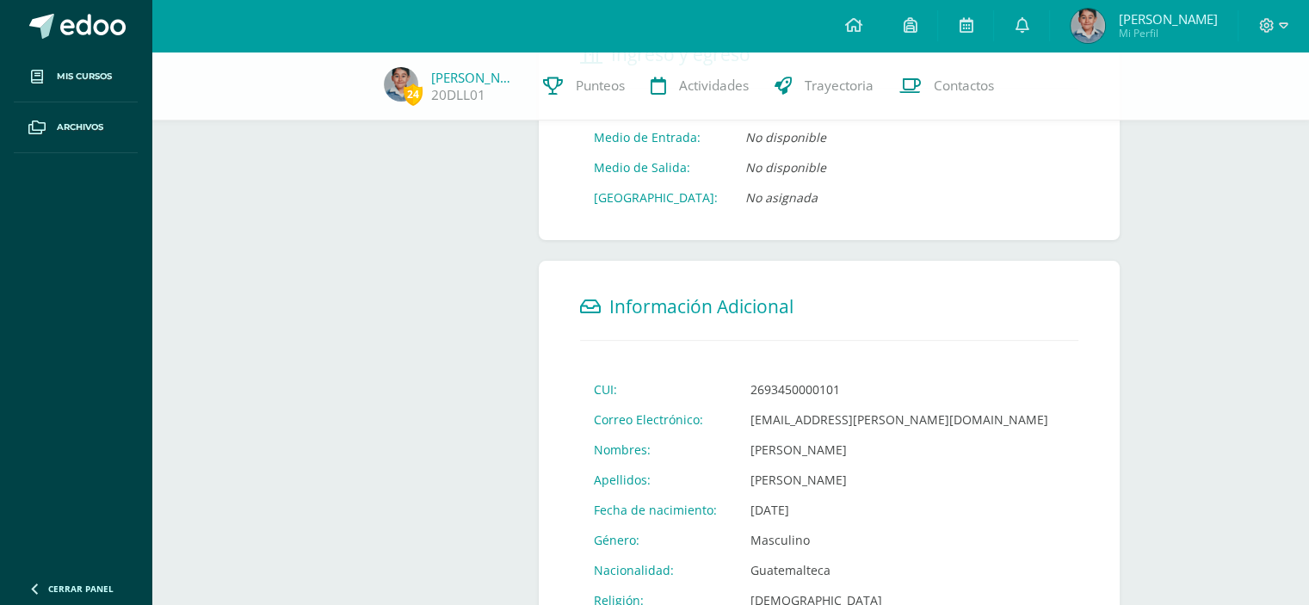
drag, startPoint x: 1287, startPoint y: 193, endPoint x: 1148, endPoint y: 149, distance: 145.4
click at [1282, 192] on div "24 Dórian López 20DLL01 Punteos Actividades Trayectoria Contactos Información P…" at bounding box center [731, 246] width 1158 height 1205
click at [1029, 28] on icon at bounding box center [1022, 24] width 14 height 15
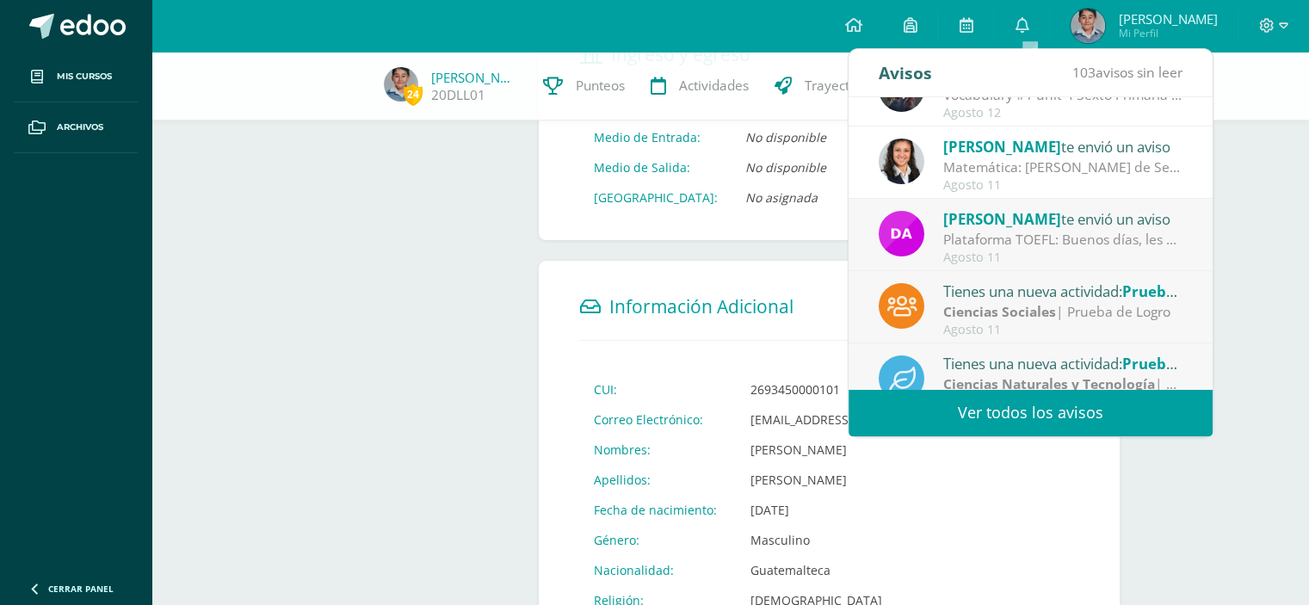
scroll to position [269, 0]
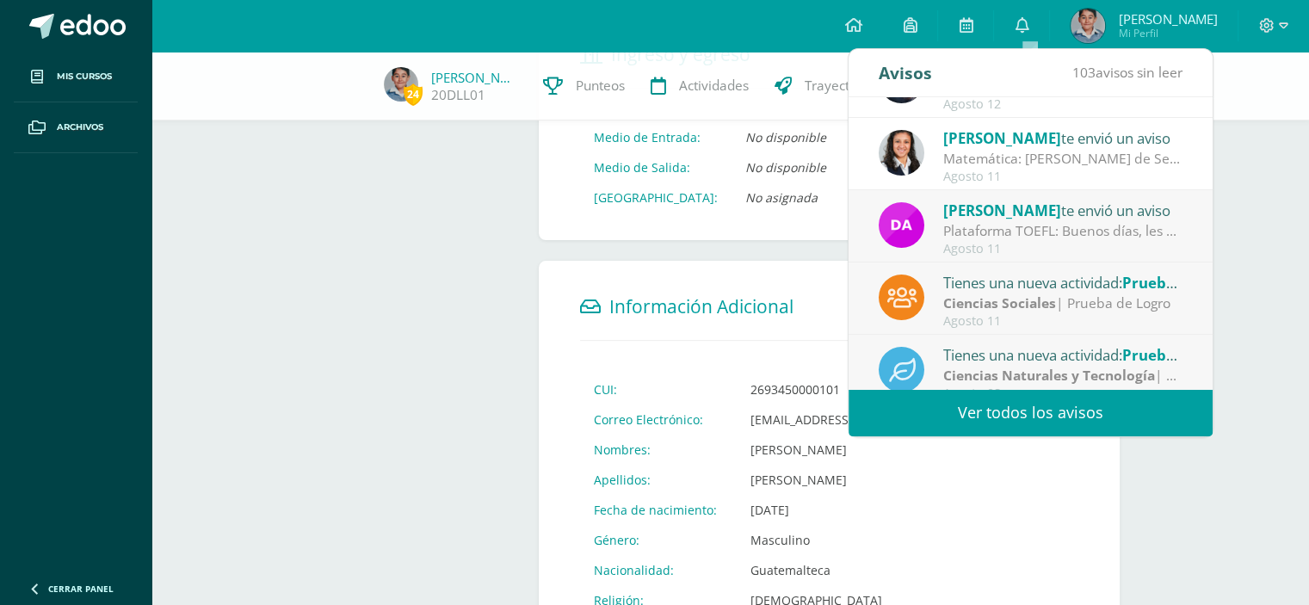
click at [1100, 303] on div "Ciencias Sociales | Prueba de Logro" at bounding box center [1063, 304] width 239 height 20
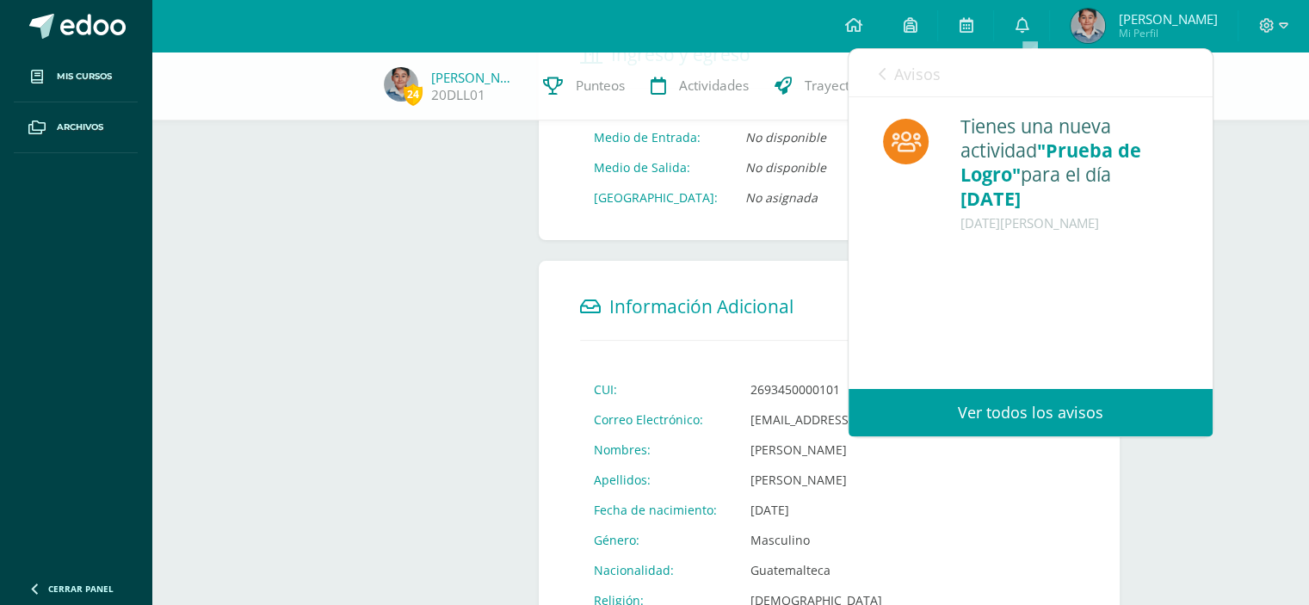
scroll to position [0, 0]
drag, startPoint x: 1238, startPoint y: 178, endPoint x: 1210, endPoint y: 155, distance: 36.7
click at [1236, 178] on div "24 Dórian López 20DLL01 Punteos Actividades Trayectoria Contactos Información P…" at bounding box center [731, 246] width 1158 height 1205
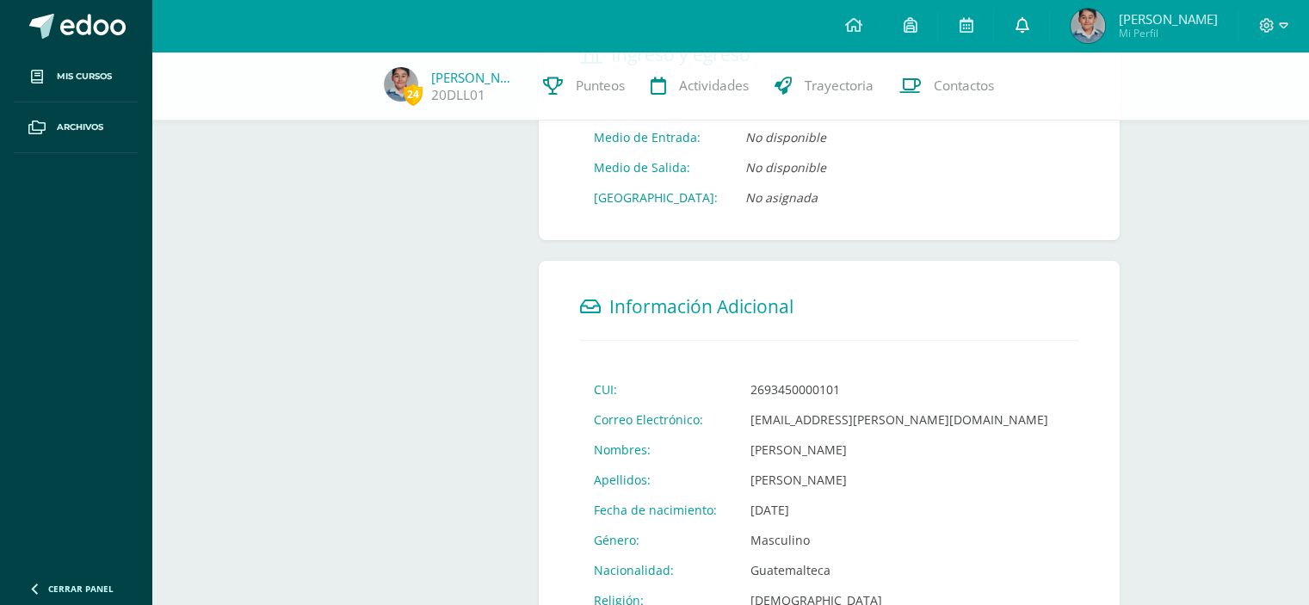
click at [1028, 28] on icon at bounding box center [1022, 24] width 14 height 15
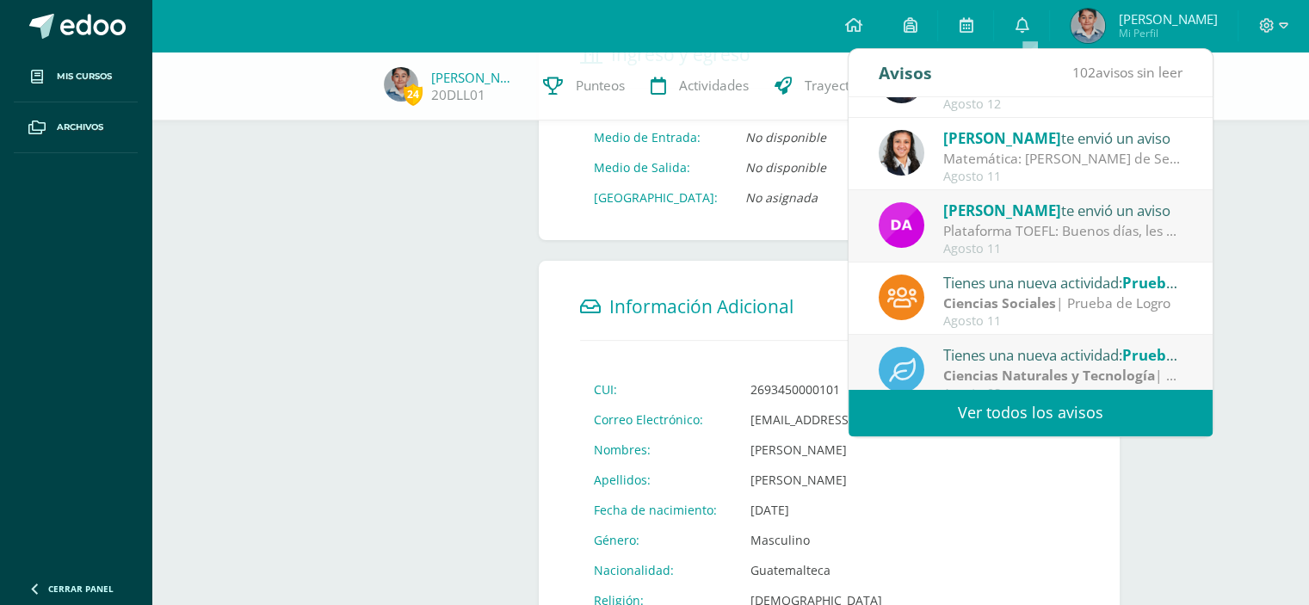
click at [1098, 211] on div "David te envió un aviso" at bounding box center [1063, 210] width 239 height 22
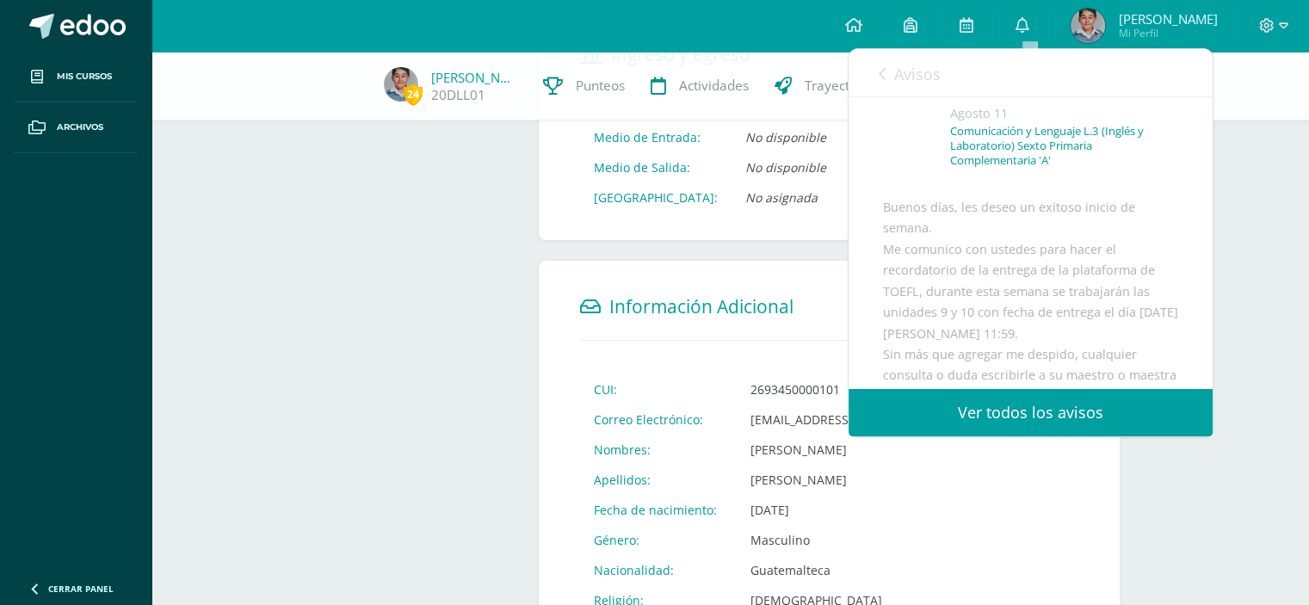
scroll to position [49, 0]
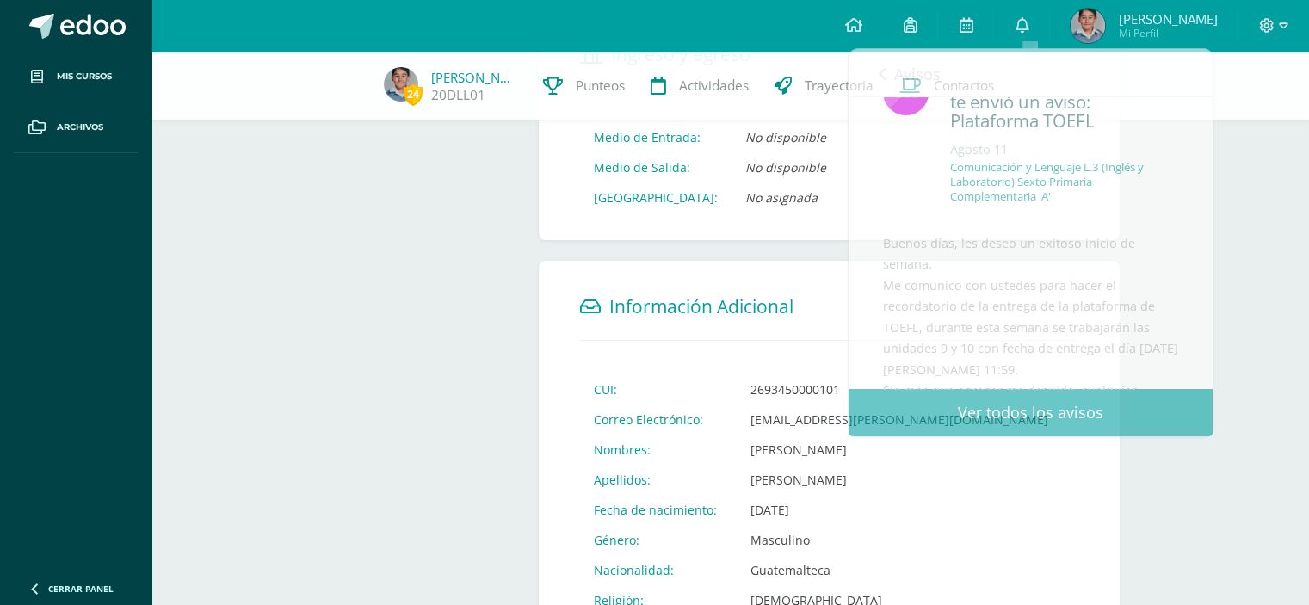
drag, startPoint x: 1248, startPoint y: 189, endPoint x: 1167, endPoint y: 140, distance: 94.2
click at [1244, 187] on div "24 Dórian López 20DLL01 Punteos Actividades Trayectoria Contactos Información P…" at bounding box center [731, 246] width 1158 height 1205
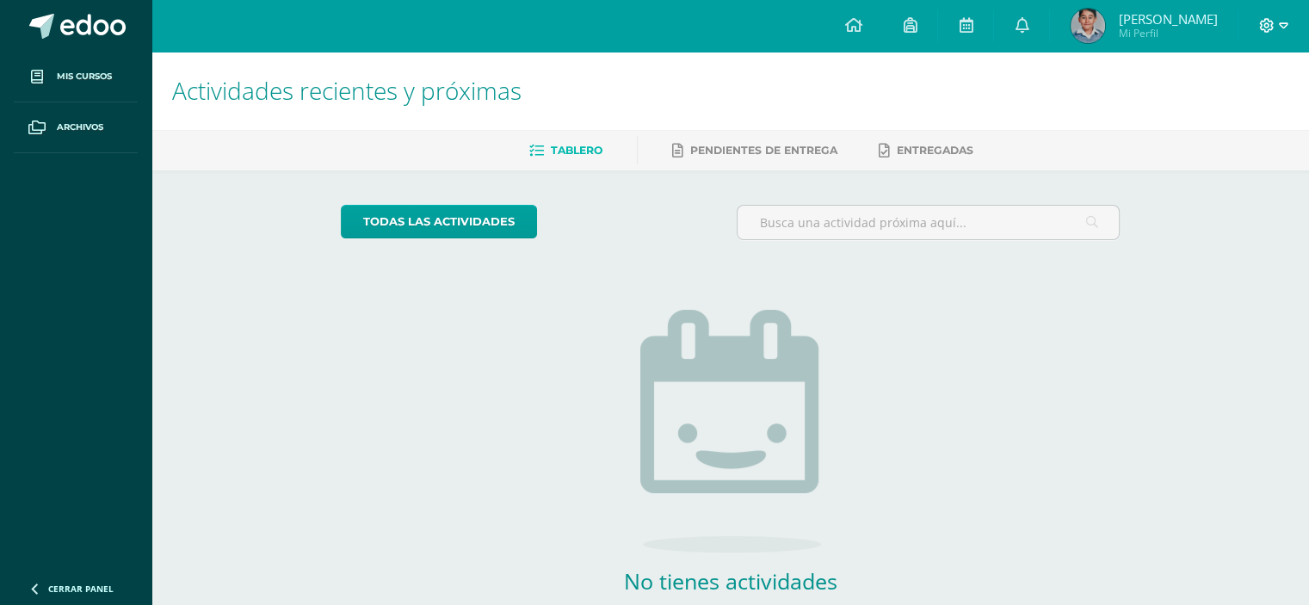
click at [1272, 22] on icon at bounding box center [1267, 25] width 15 height 15
click at [1212, 92] on span "Configuración" at bounding box center [1231, 92] width 80 height 16
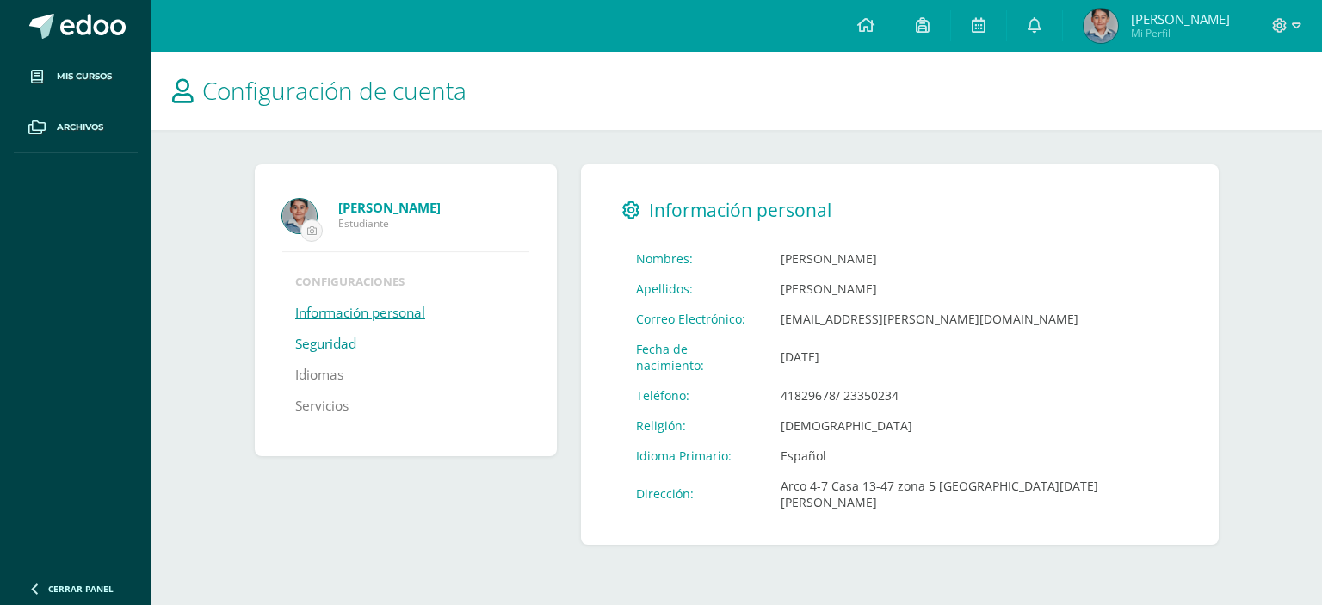
click at [331, 339] on link "Seguridad" at bounding box center [325, 344] width 61 height 31
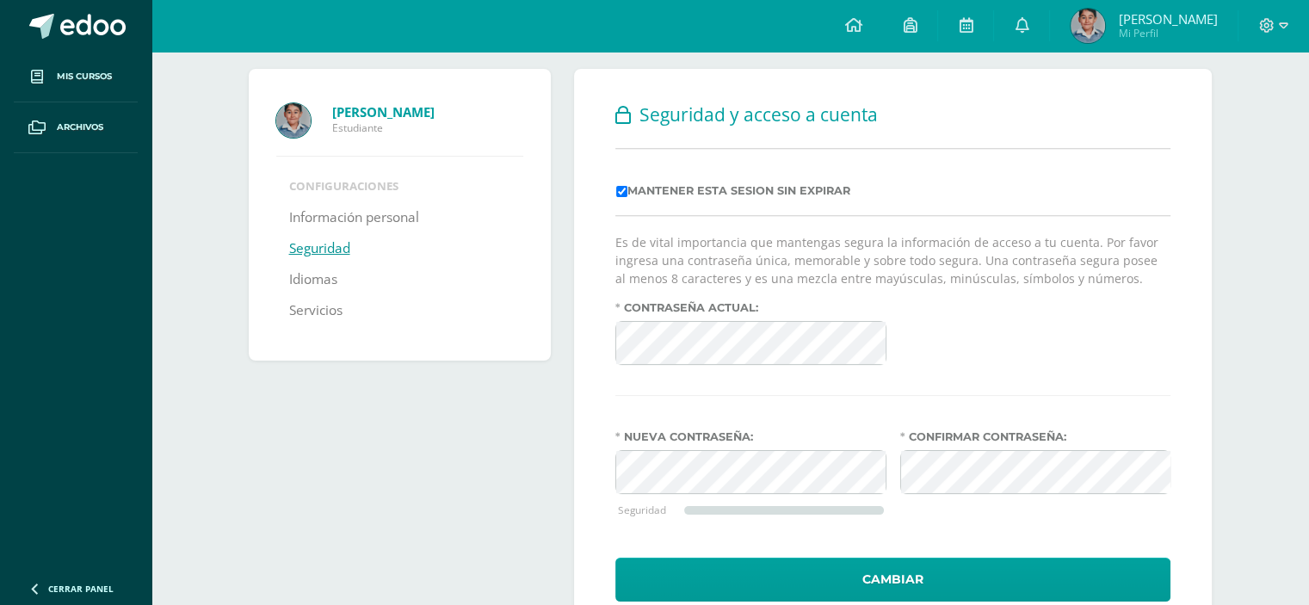
scroll to position [83, 0]
